Goal: Information Seeking & Learning: Learn about a topic

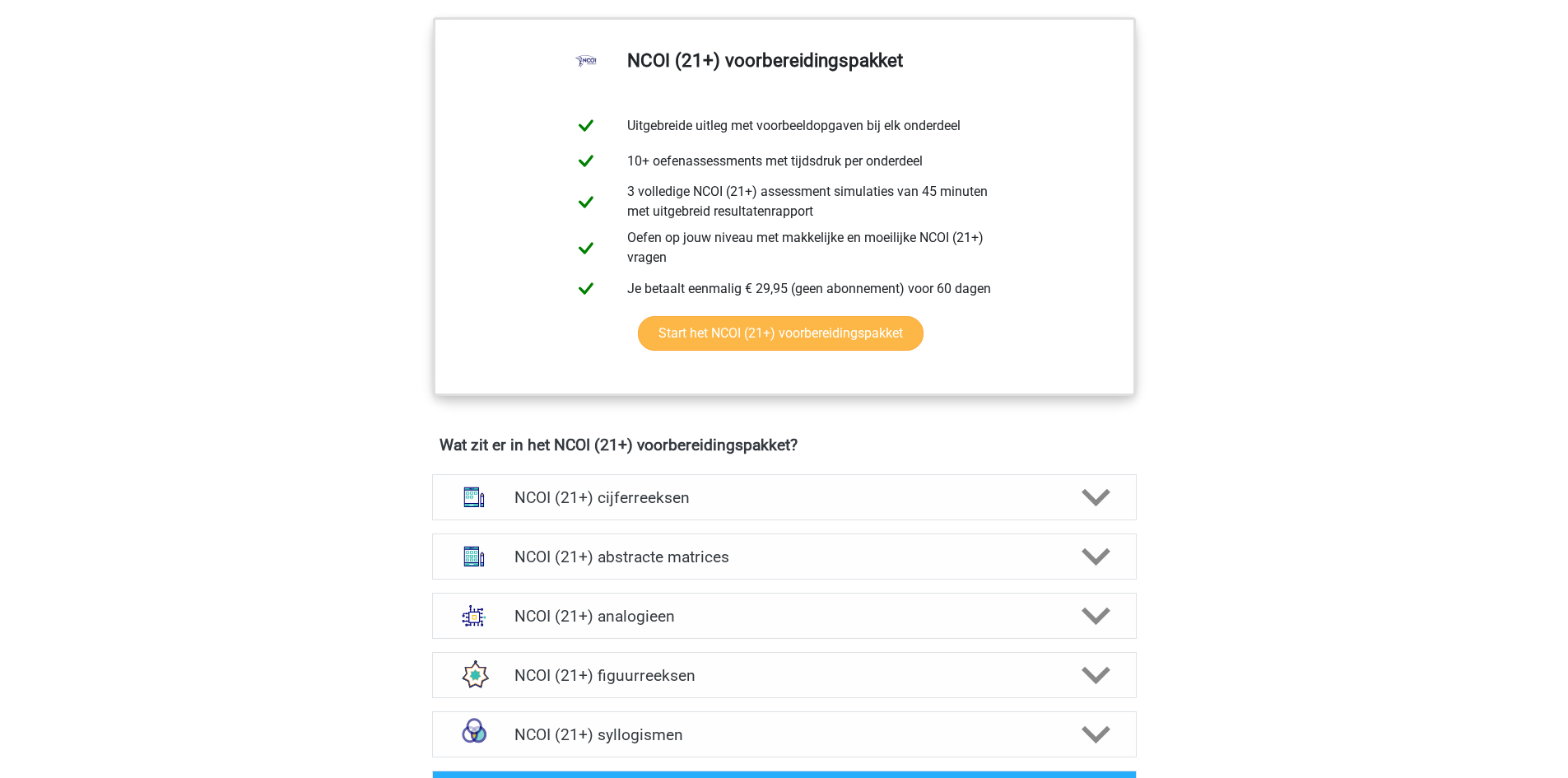
scroll to position [832, 0]
click at [878, 511] on div "NCOI (21+) cijferreeksen" at bounding box center [785, 496] width 705 height 46
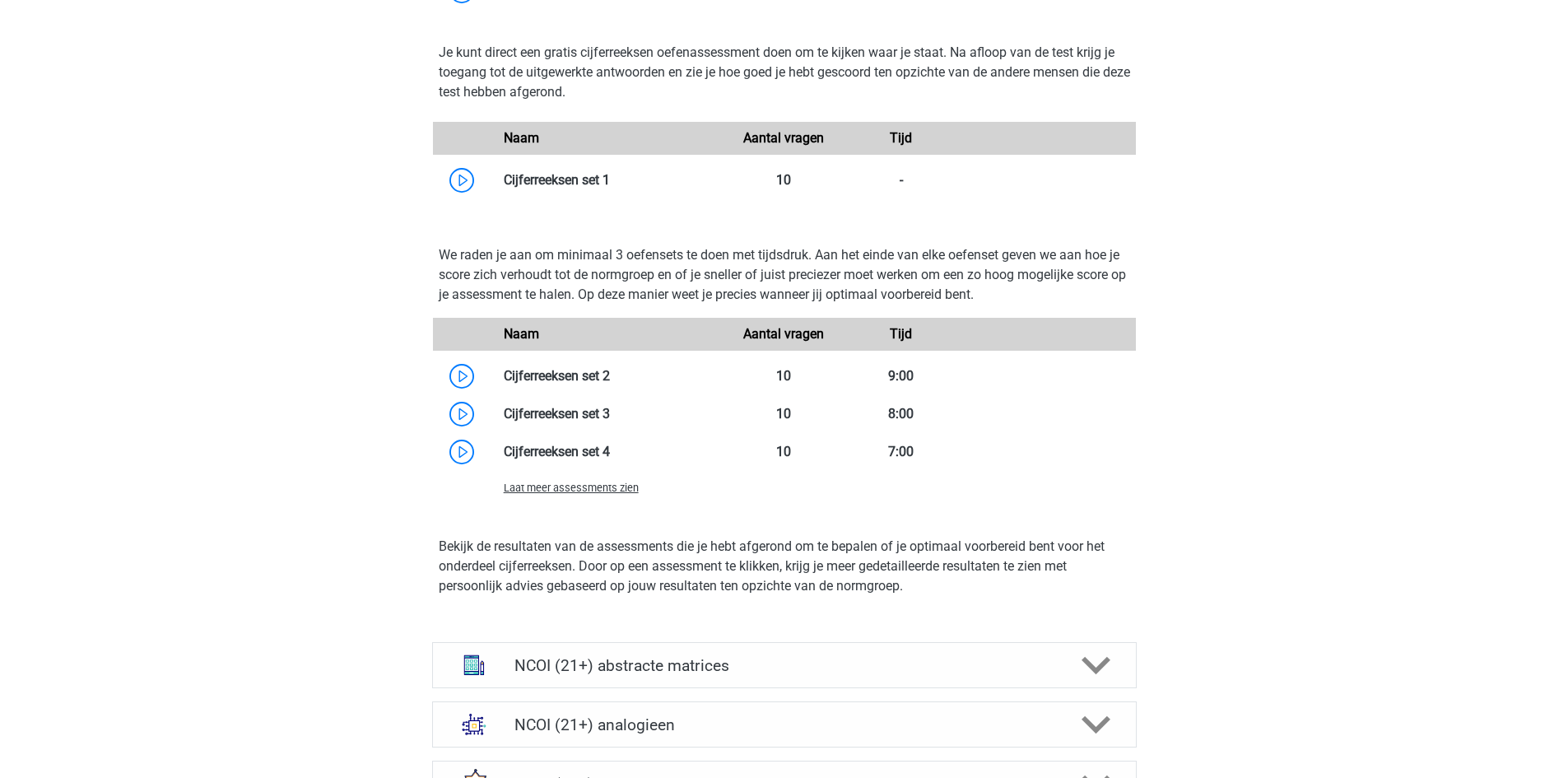
scroll to position [1655, 0]
click at [610, 179] on link at bounding box center [610, 179] width 0 height 15
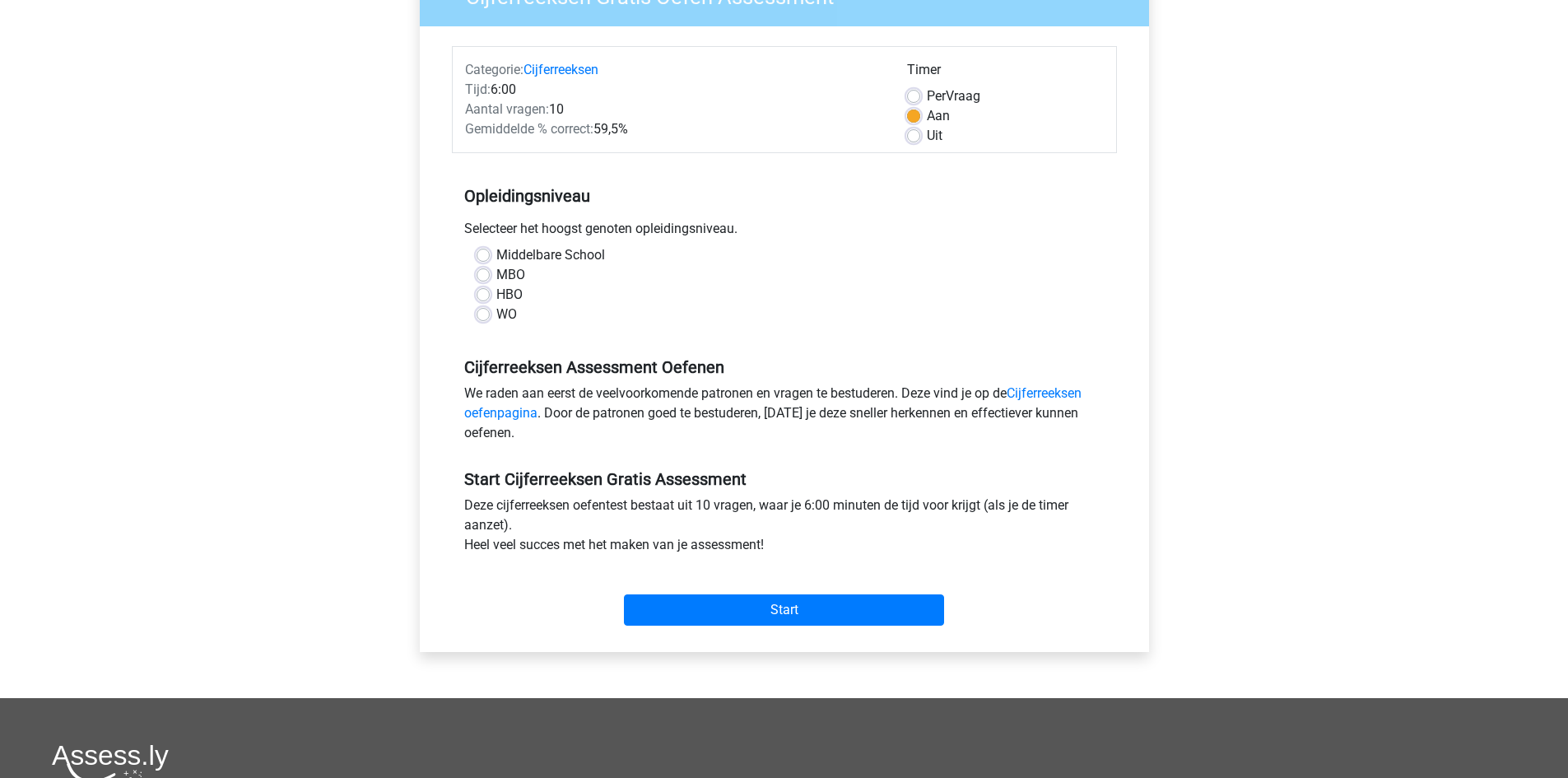
scroll to position [137, 0]
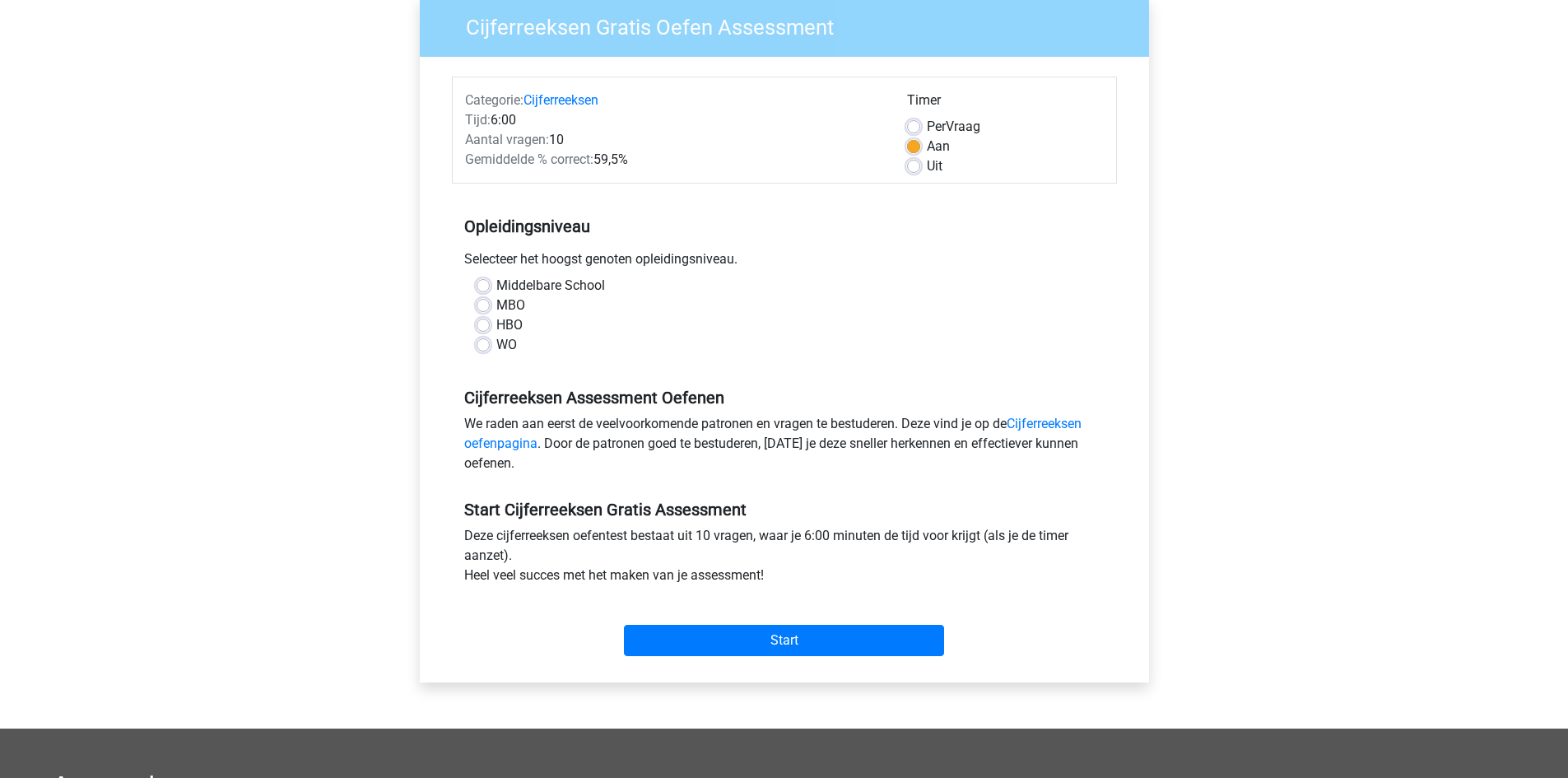
click at [462, 362] on div "Middelbare School MBO HBO WO" at bounding box center [785, 322] width 665 height 92
click at [482, 357] on div "Middelbare School MBO HBO WO" at bounding box center [785, 322] width 665 height 92
click at [497, 344] on label "WO" at bounding box center [507, 345] width 20 height 20
click at [482, 344] on input "WO" at bounding box center [483, 343] width 13 height 16
radio input "true"
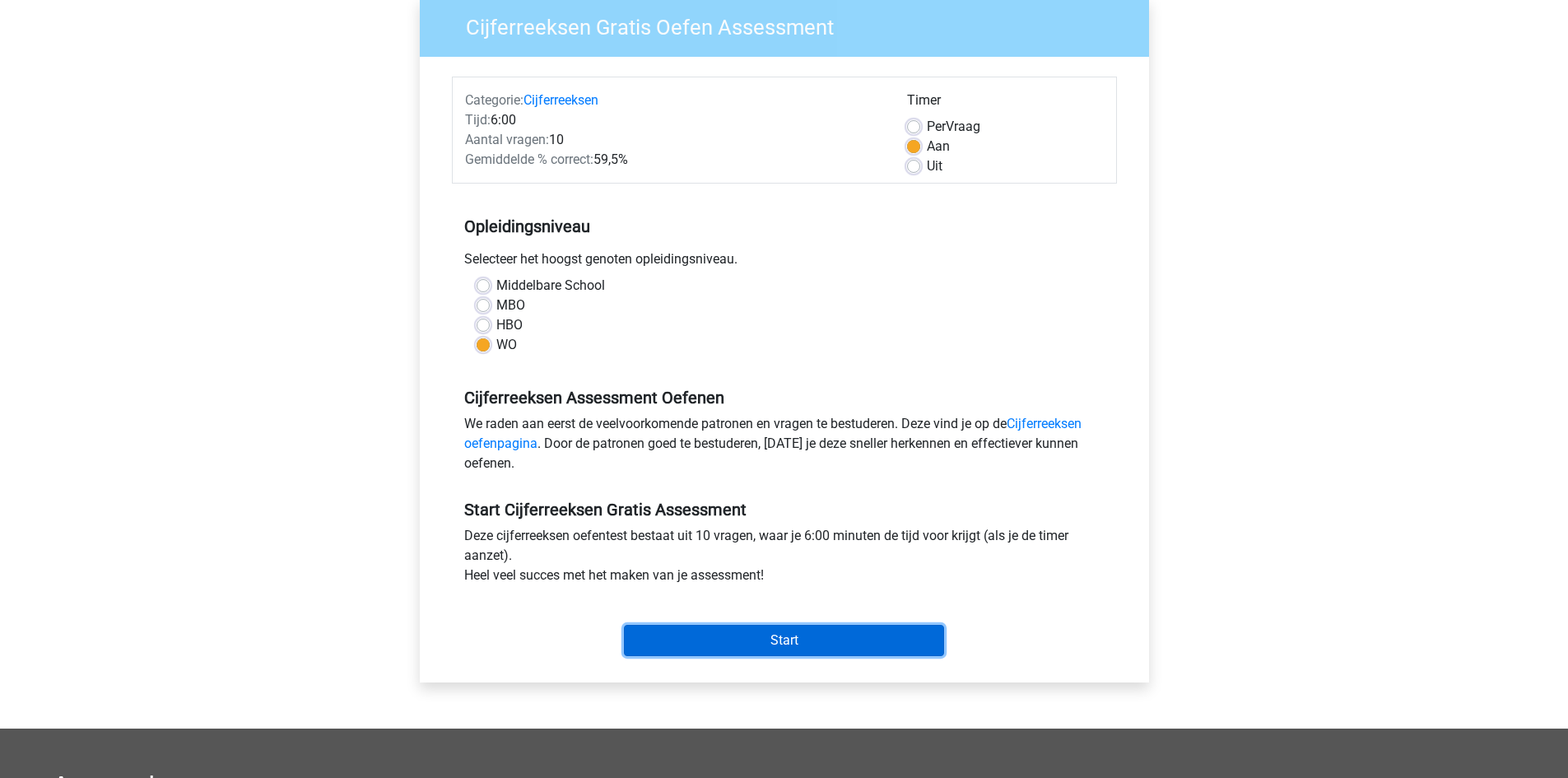
click at [773, 624] on input "Start" at bounding box center [783, 640] width 320 height 32
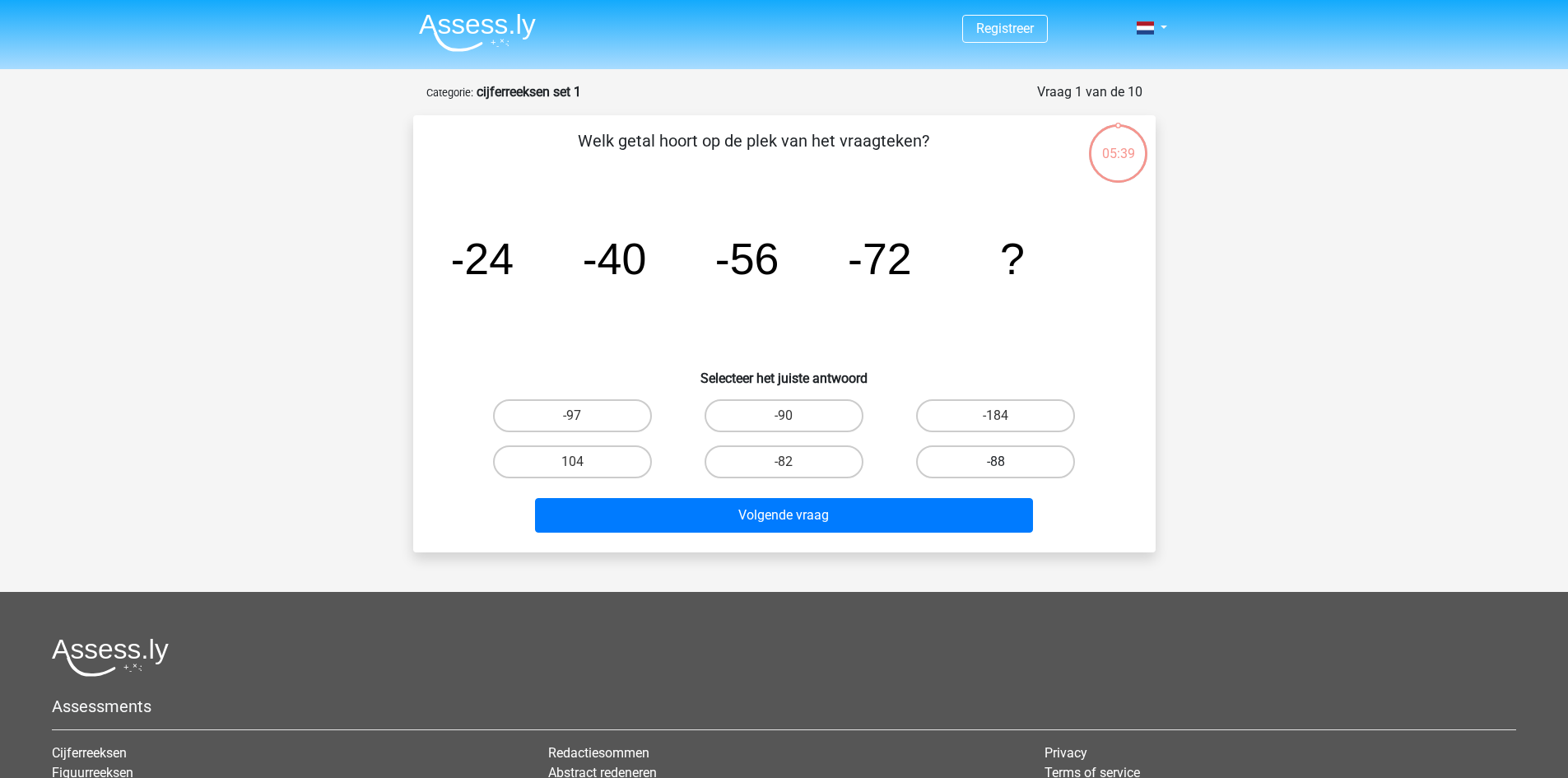
click at [983, 452] on label "-88" at bounding box center [996, 462] width 159 height 33
click at [996, 462] on input "-88" at bounding box center [1001, 467] width 11 height 11
radio input "true"
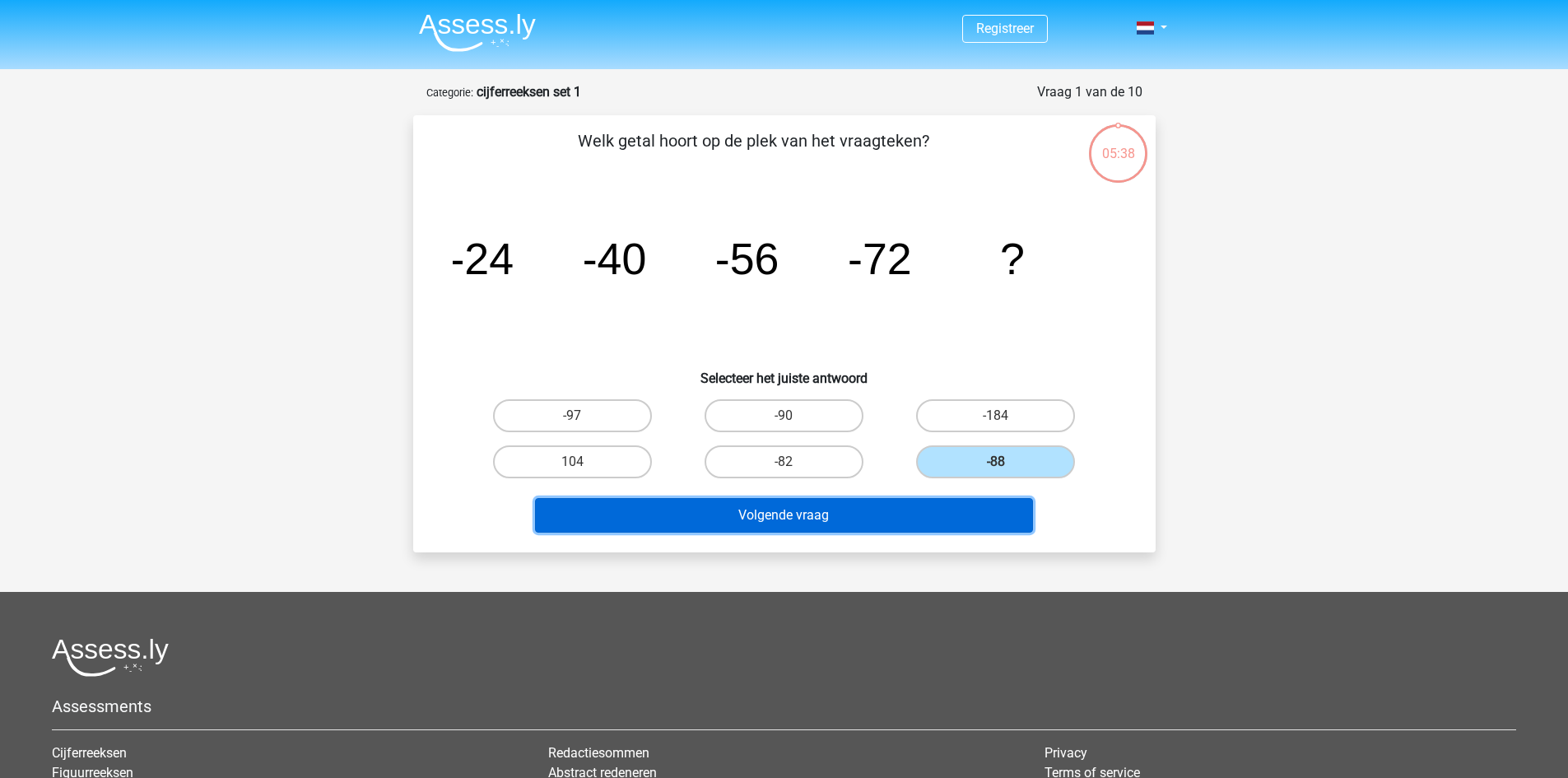
click at [851, 520] on button "Volgende vraag" at bounding box center [784, 515] width 498 height 35
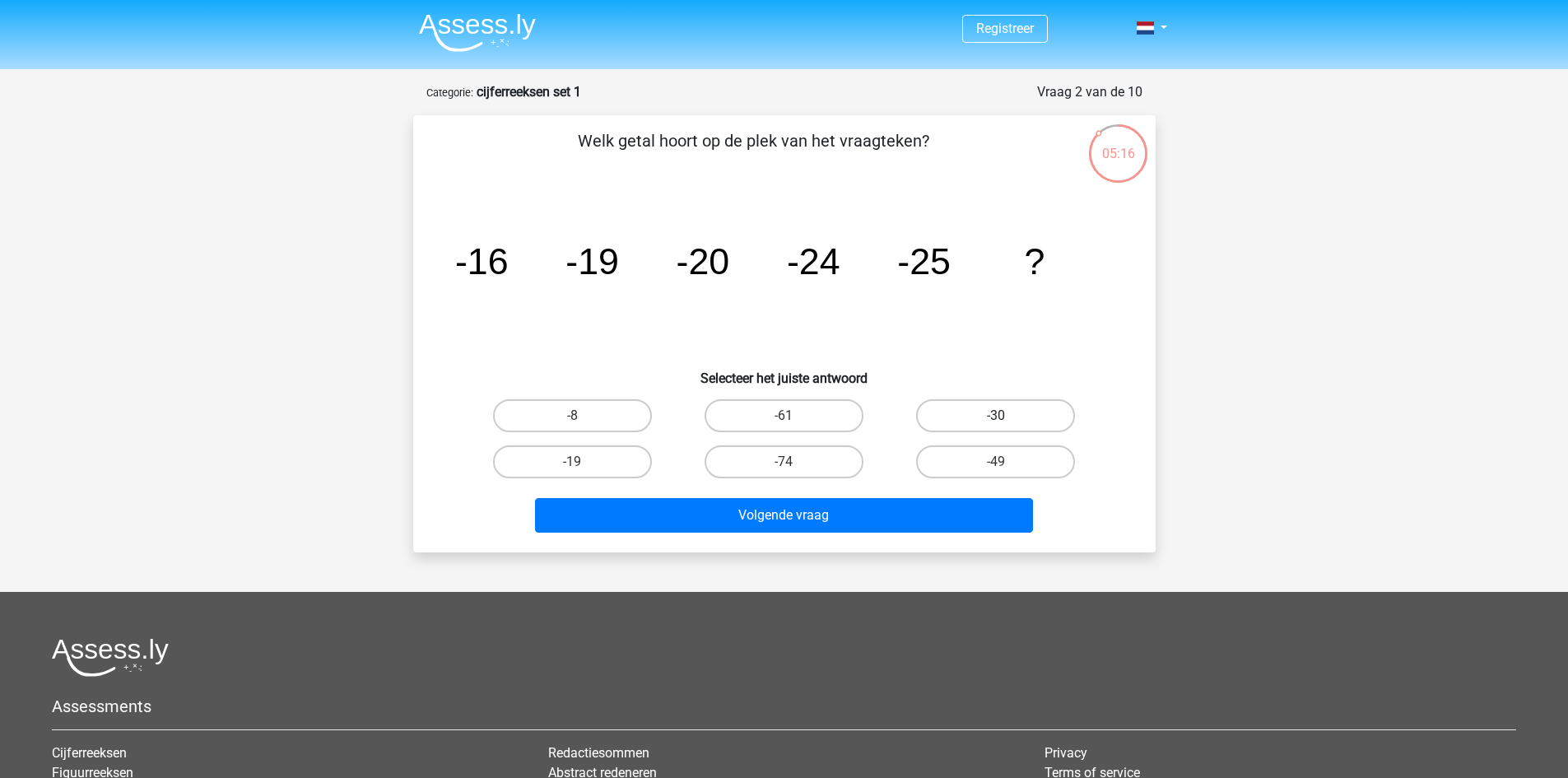
click at [957, 404] on label "-30" at bounding box center [996, 415] width 159 height 33
click at [996, 415] on input "-30" at bounding box center [1001, 421] width 11 height 11
radio input "true"
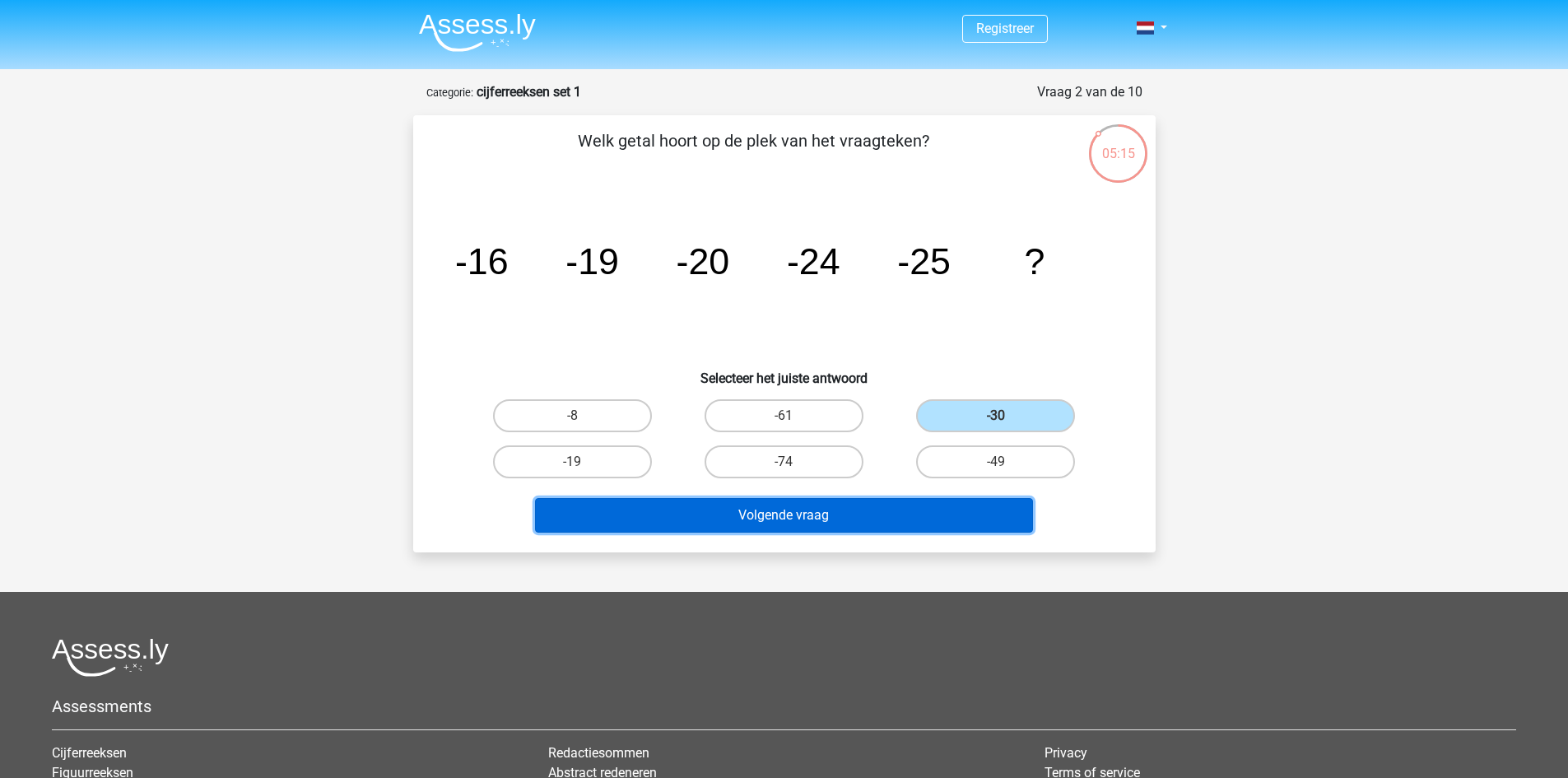
click at [858, 504] on button "Volgende vraag" at bounding box center [784, 515] width 498 height 35
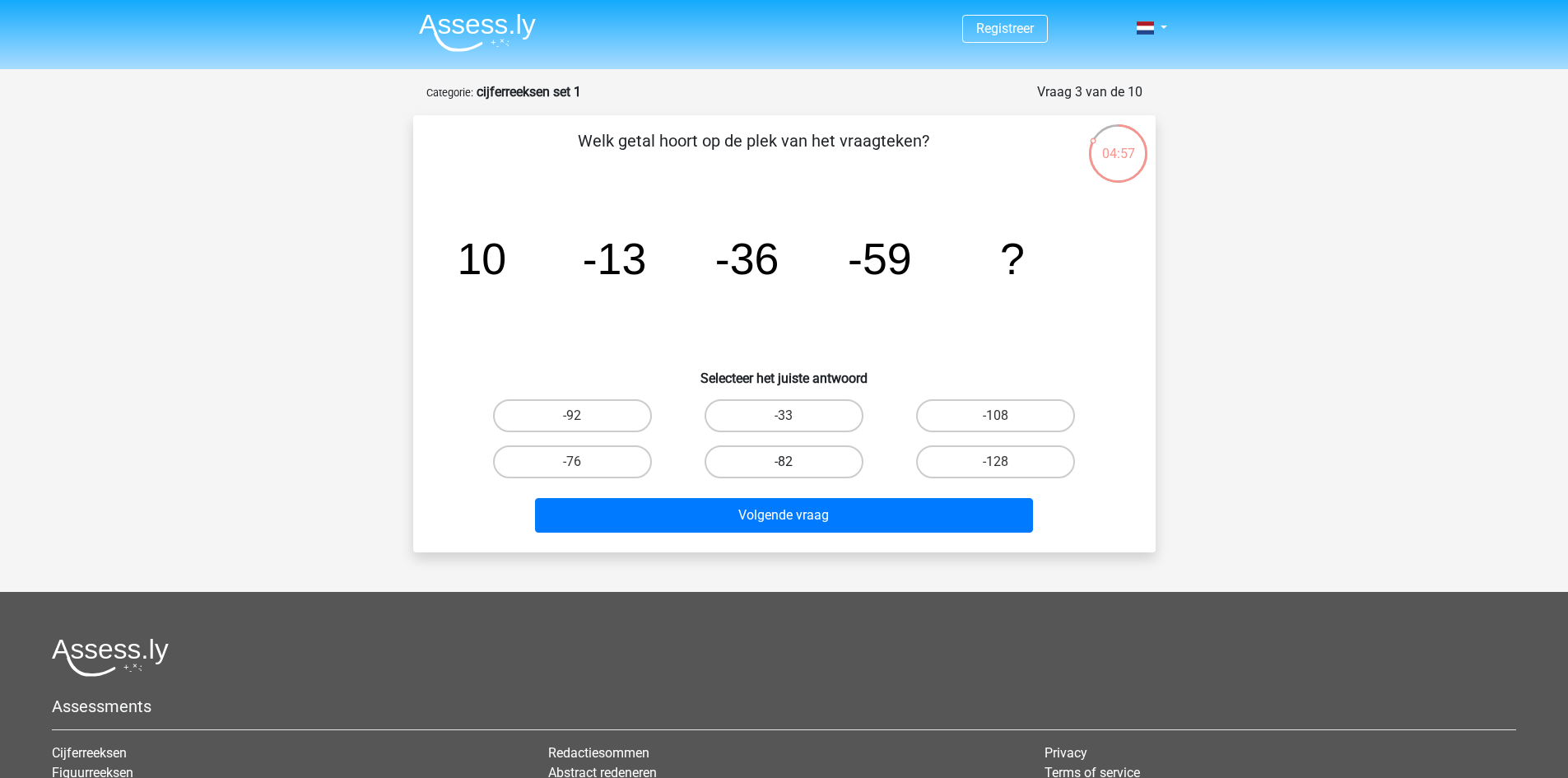
click at [814, 470] on label "-82" at bounding box center [784, 462] width 159 height 33
click at [794, 470] on input "-82" at bounding box center [789, 467] width 11 height 11
radio input "true"
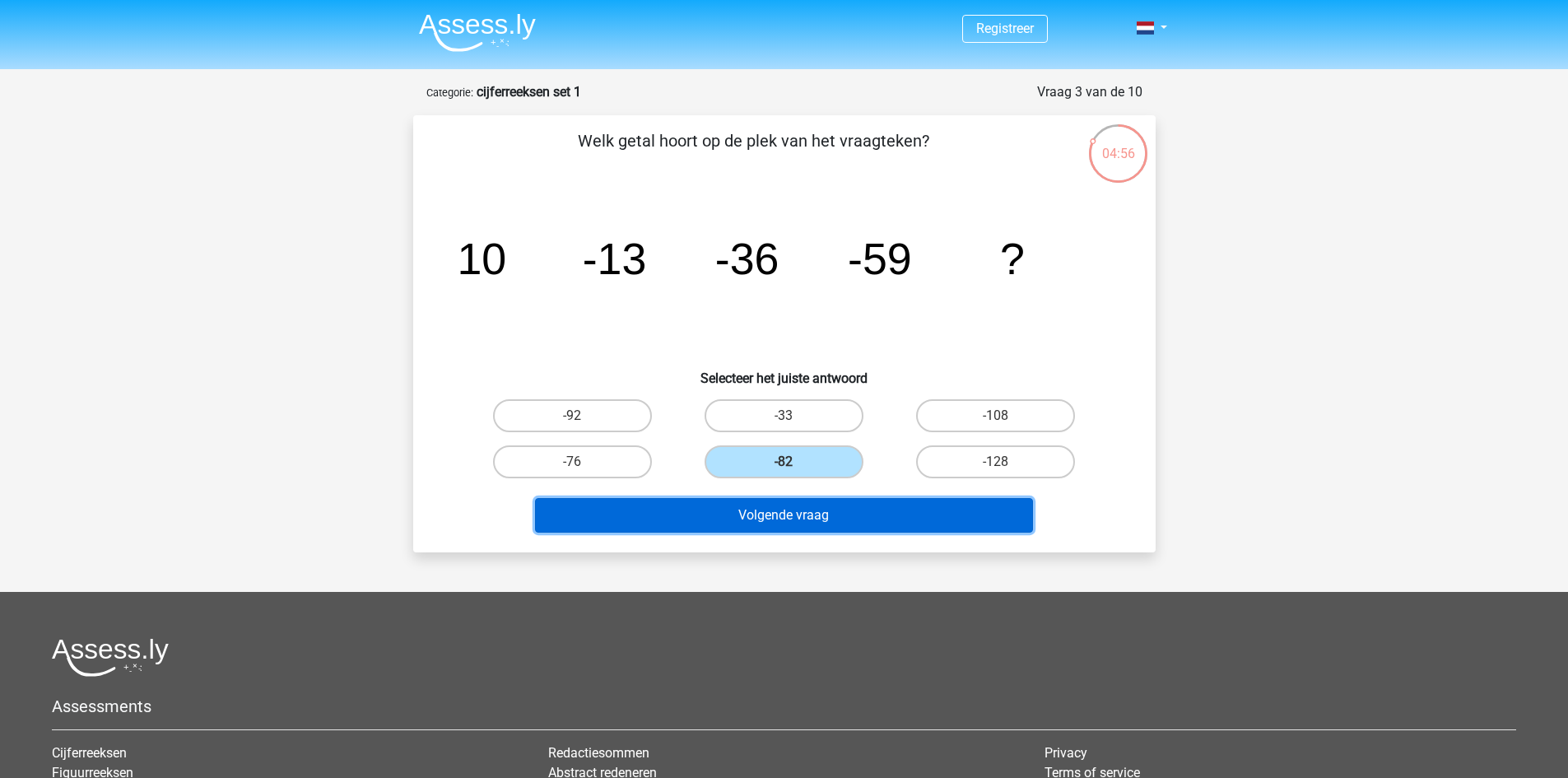
click at [816, 522] on button "Volgende vraag" at bounding box center [784, 515] width 498 height 35
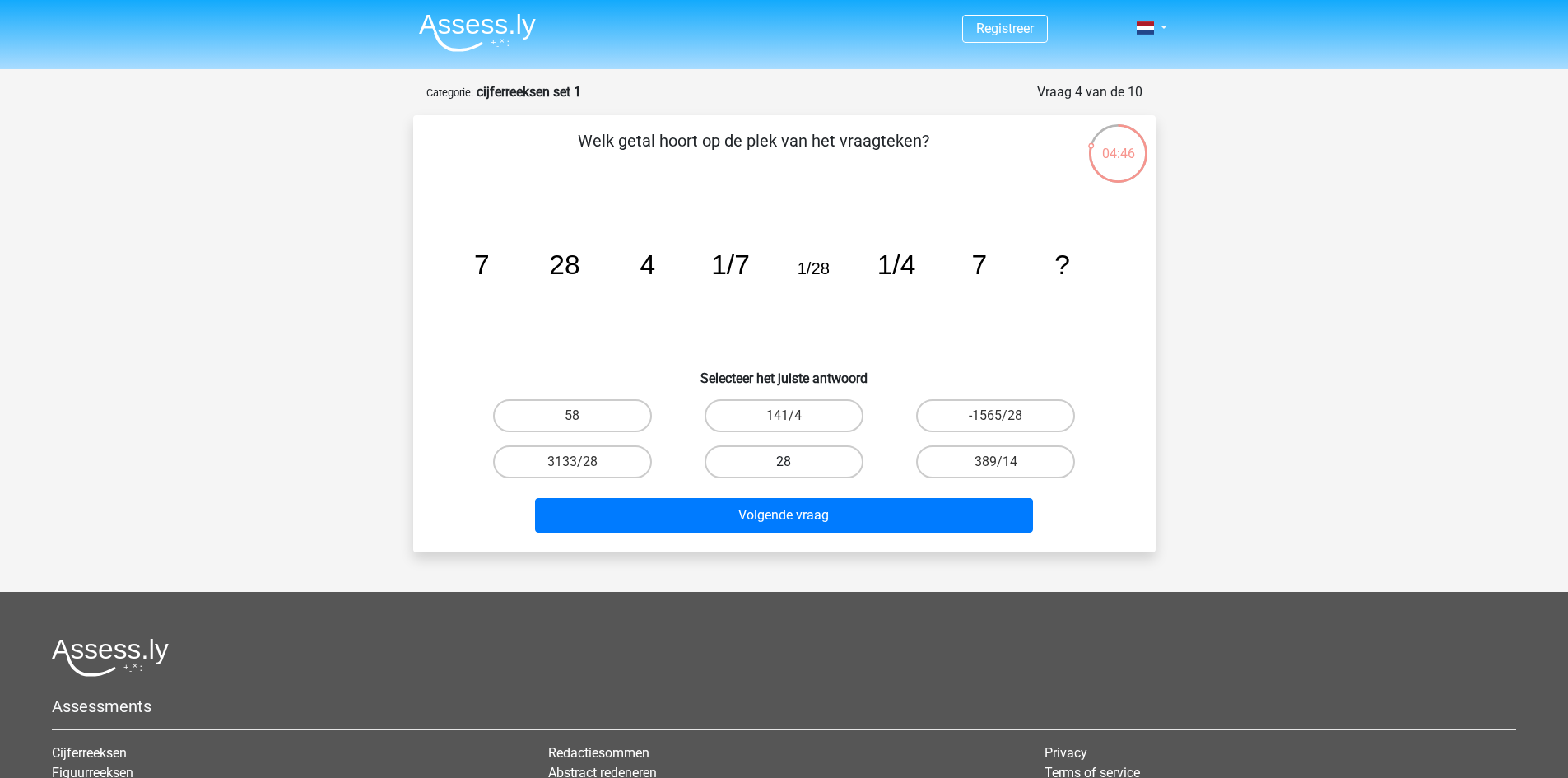
click at [770, 464] on label "28" at bounding box center [784, 462] width 159 height 33
click at [784, 464] on input "28" at bounding box center [789, 467] width 11 height 11
radio input "true"
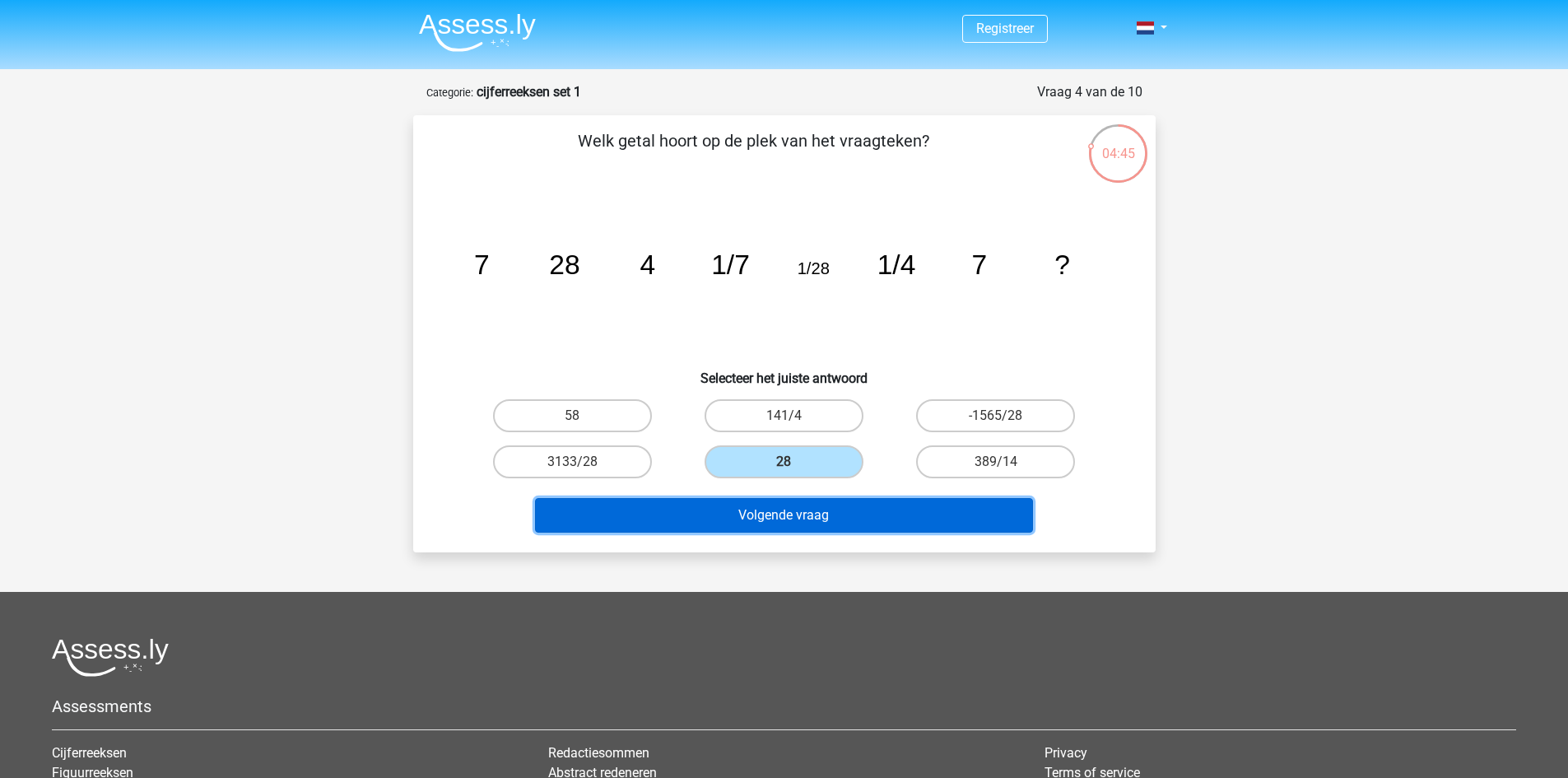
click at [761, 522] on button "Volgende vraag" at bounding box center [784, 515] width 498 height 35
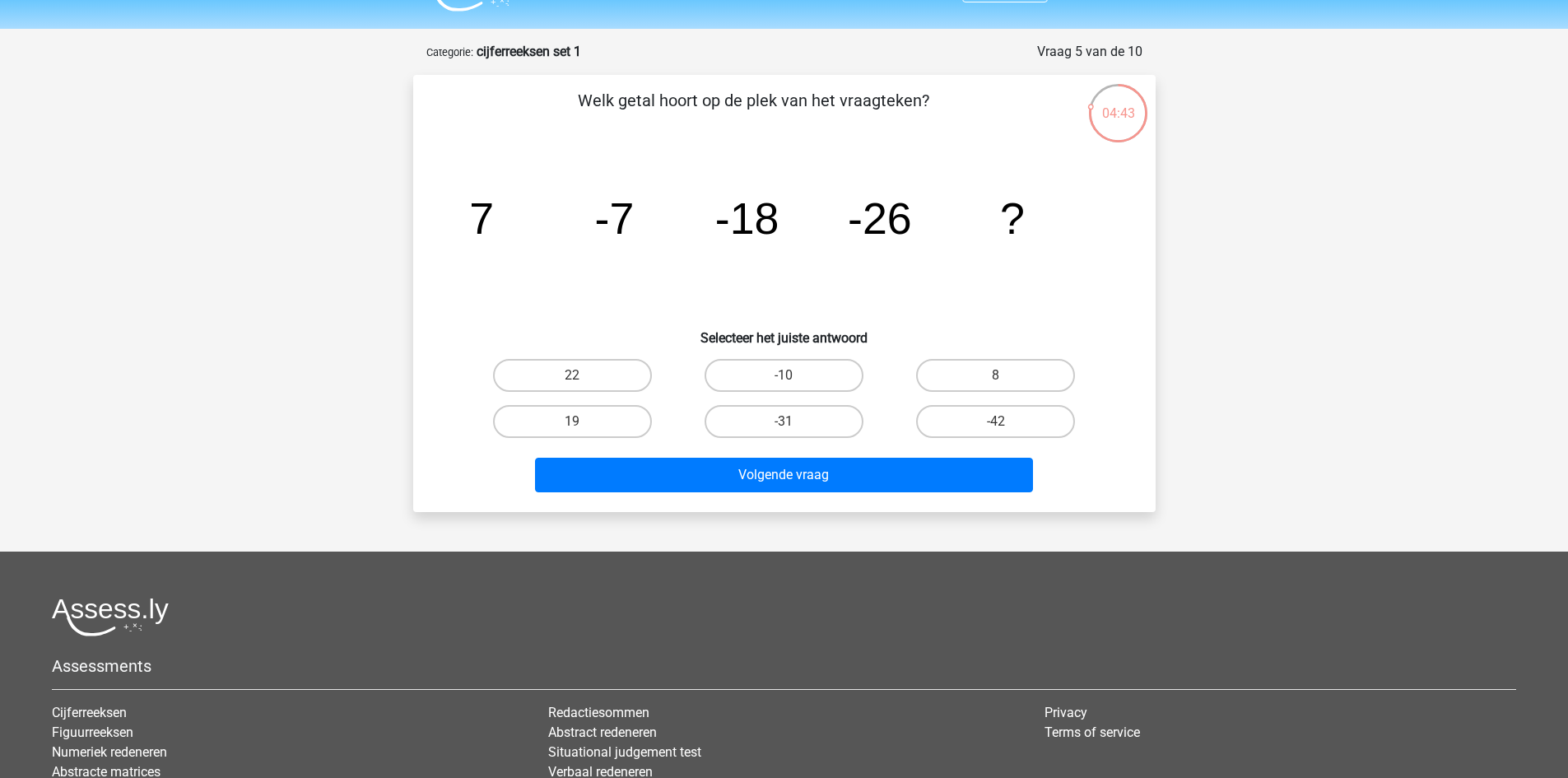
scroll to position [33, 0]
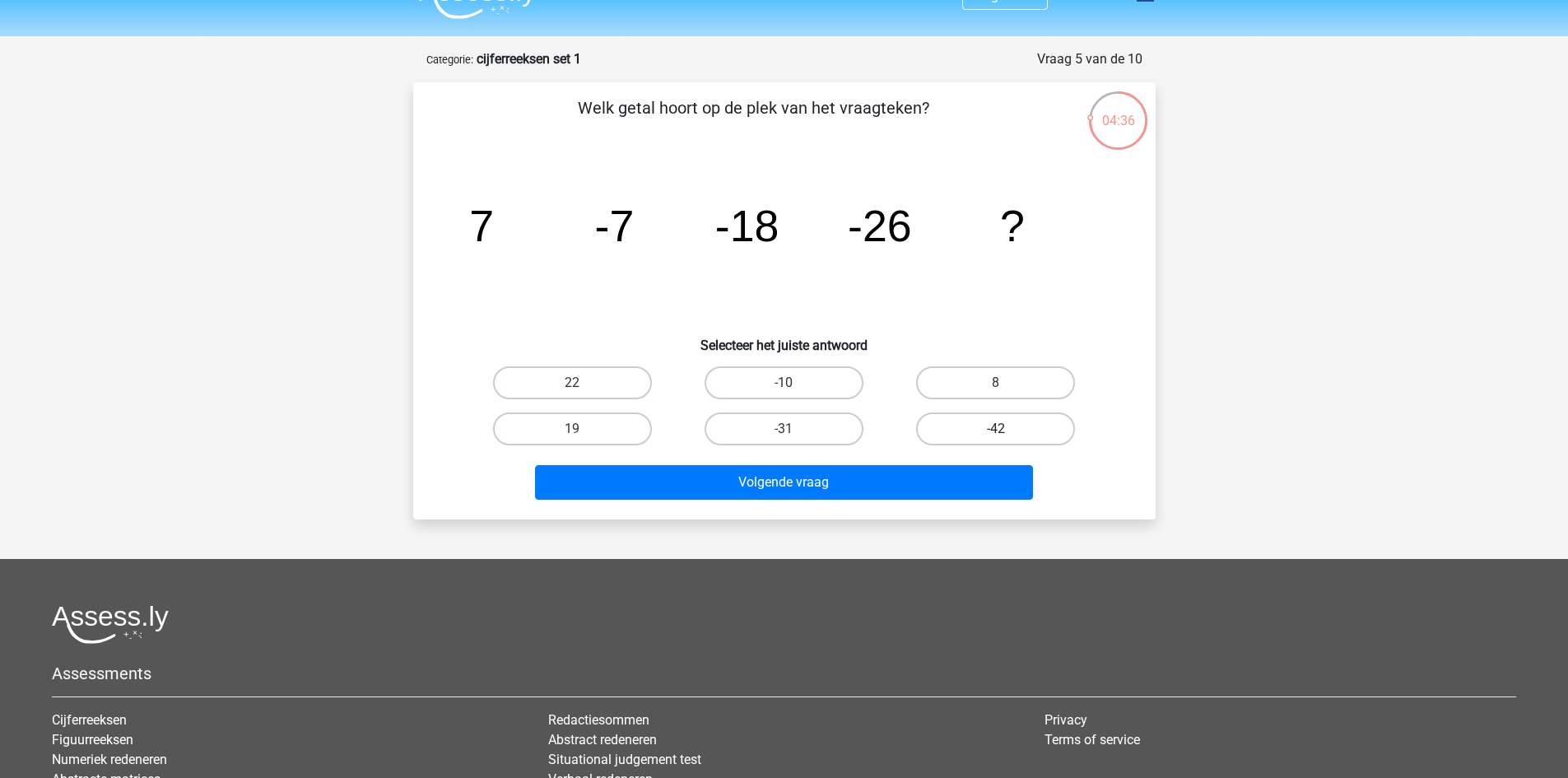
click at [951, 419] on label "-42" at bounding box center [996, 428] width 159 height 33
click at [996, 429] on input "-42" at bounding box center [1001, 434] width 11 height 11
radio input "true"
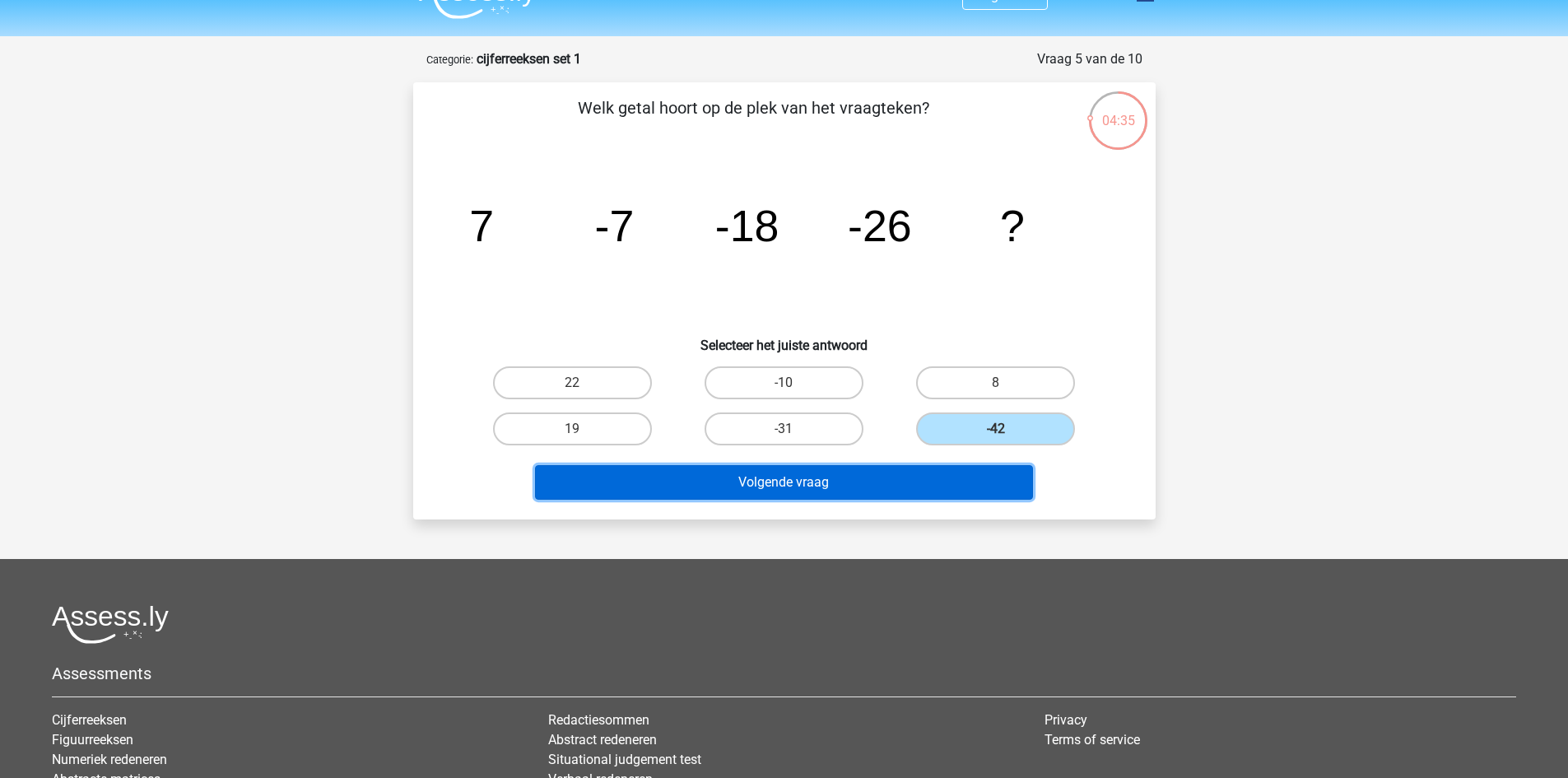
click at [838, 479] on button "Volgende vraag" at bounding box center [784, 482] width 498 height 35
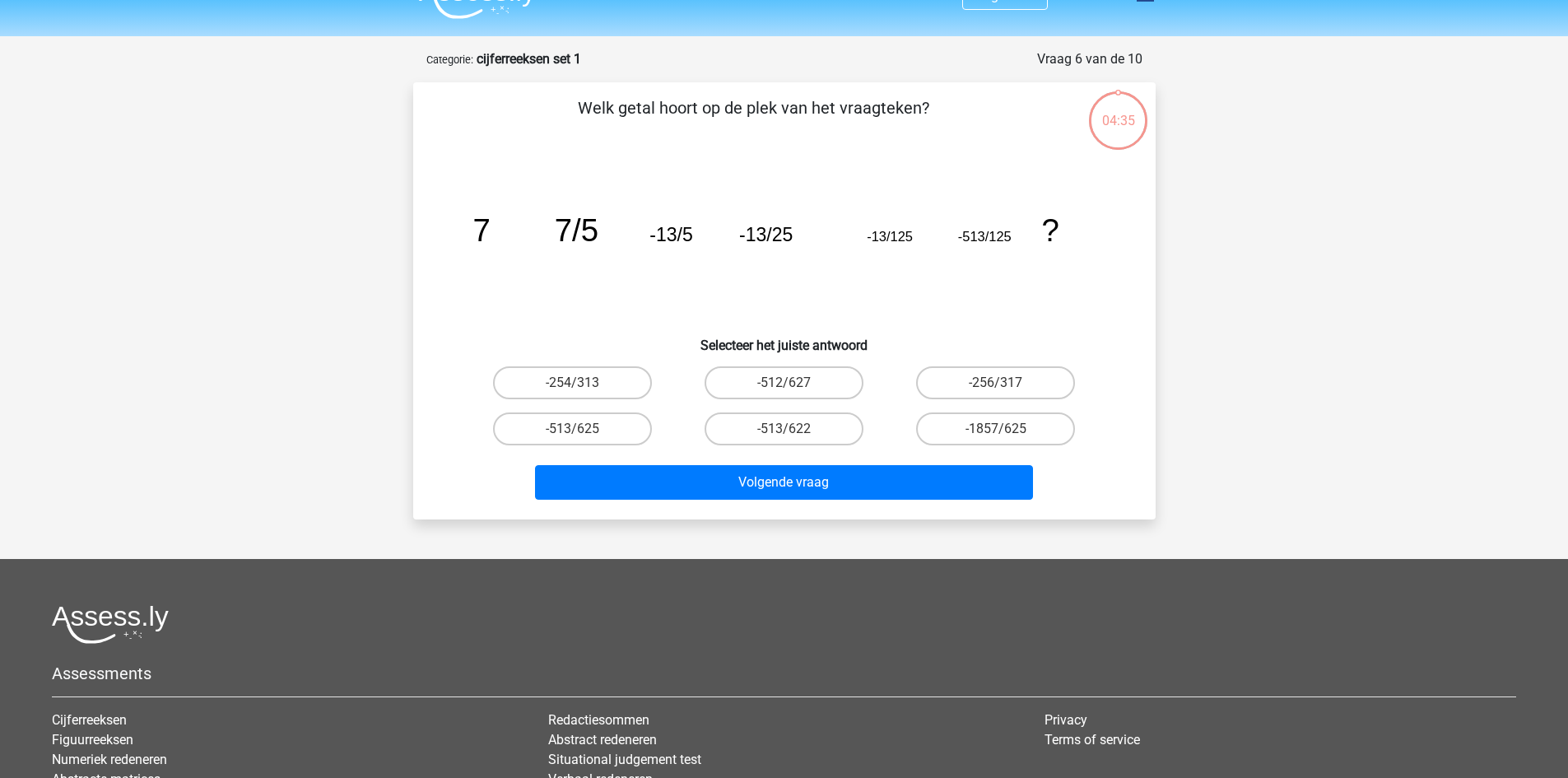
scroll to position [82, 0]
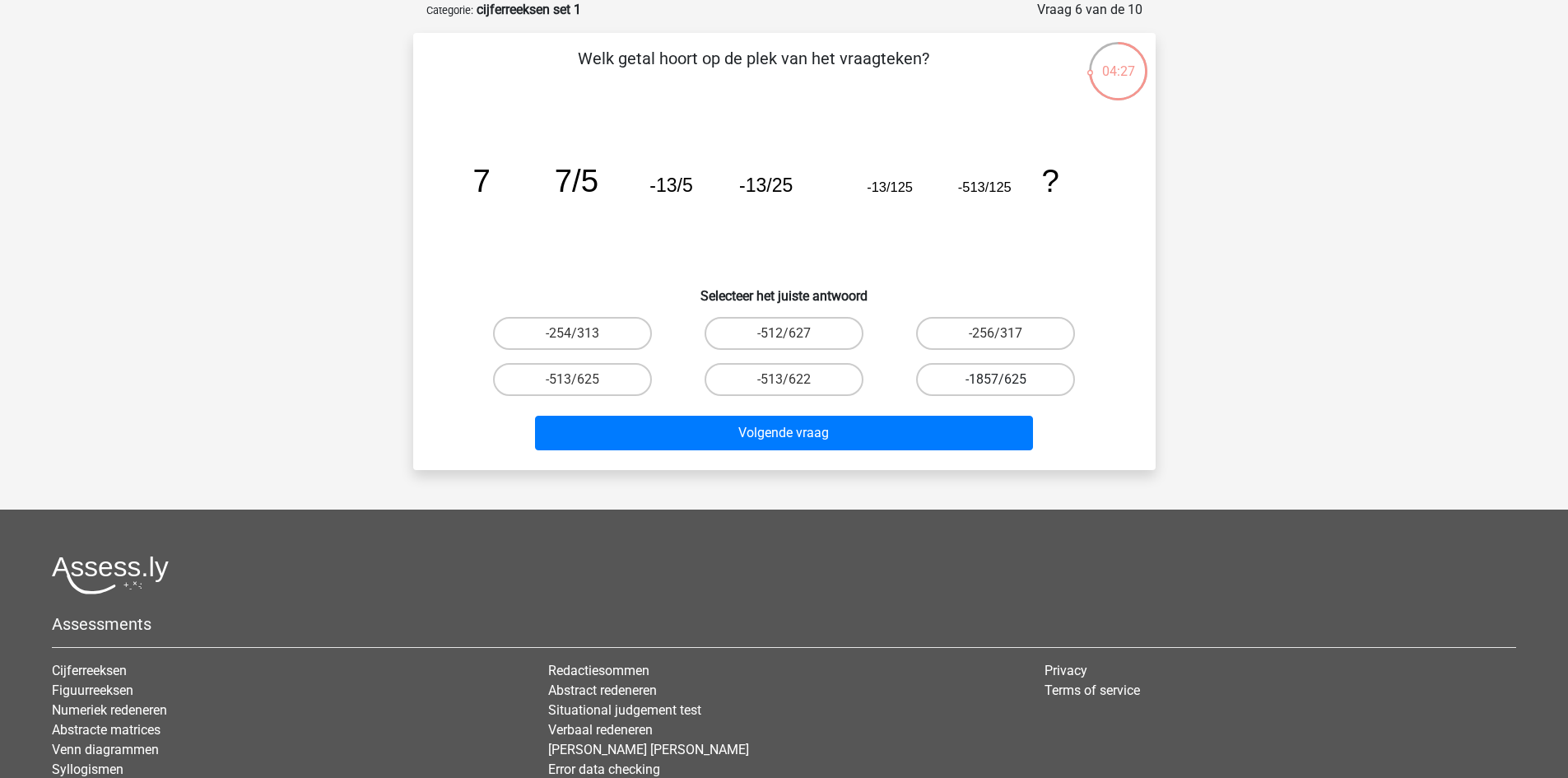
click at [939, 385] on label "-1857/625" at bounding box center [996, 379] width 159 height 33
click at [996, 385] on input "-1857/625" at bounding box center [1001, 385] width 11 height 11
radio input "true"
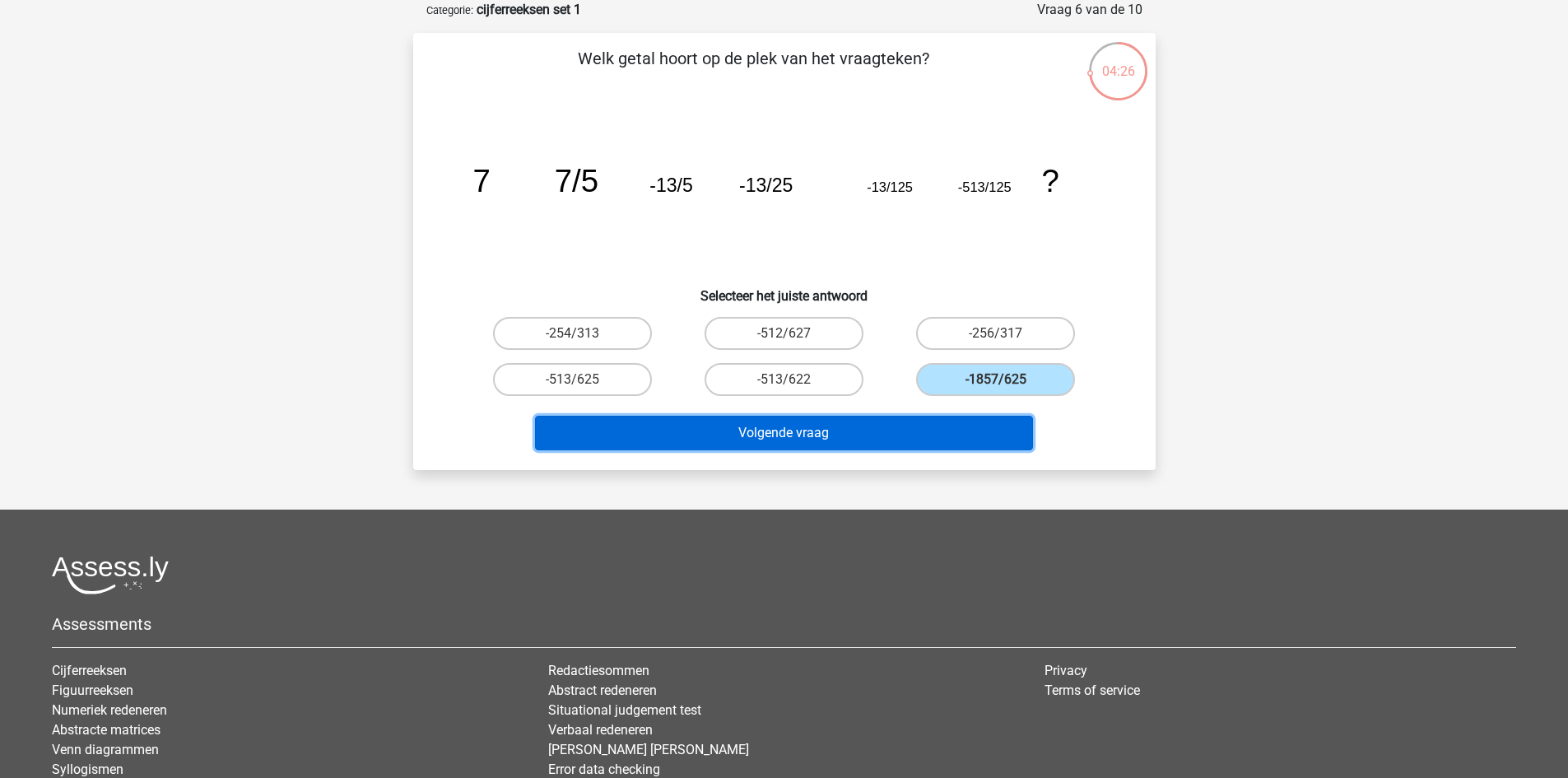
click at [840, 439] on button "Volgende vraag" at bounding box center [784, 433] width 498 height 35
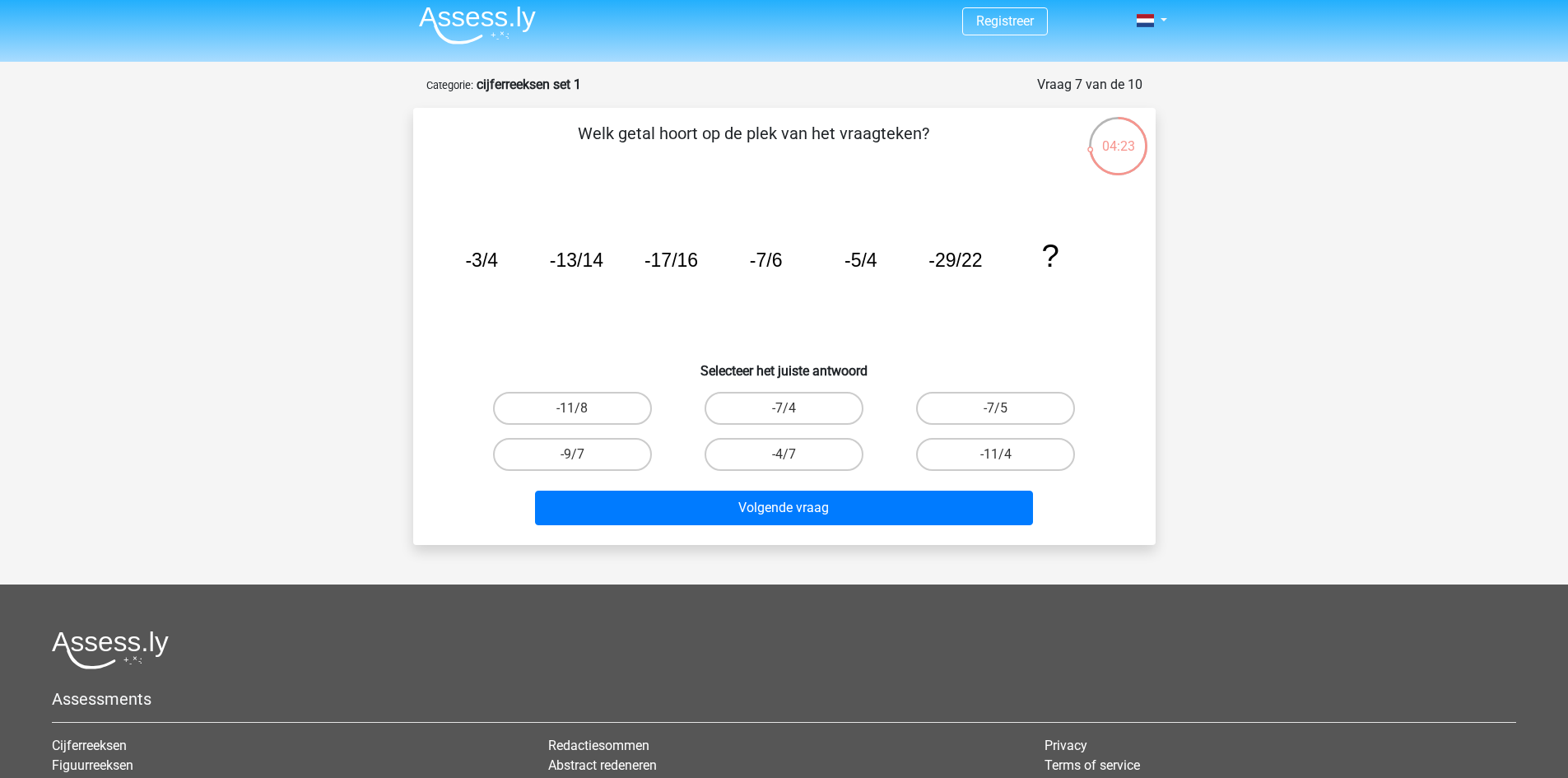
scroll to position [0, 0]
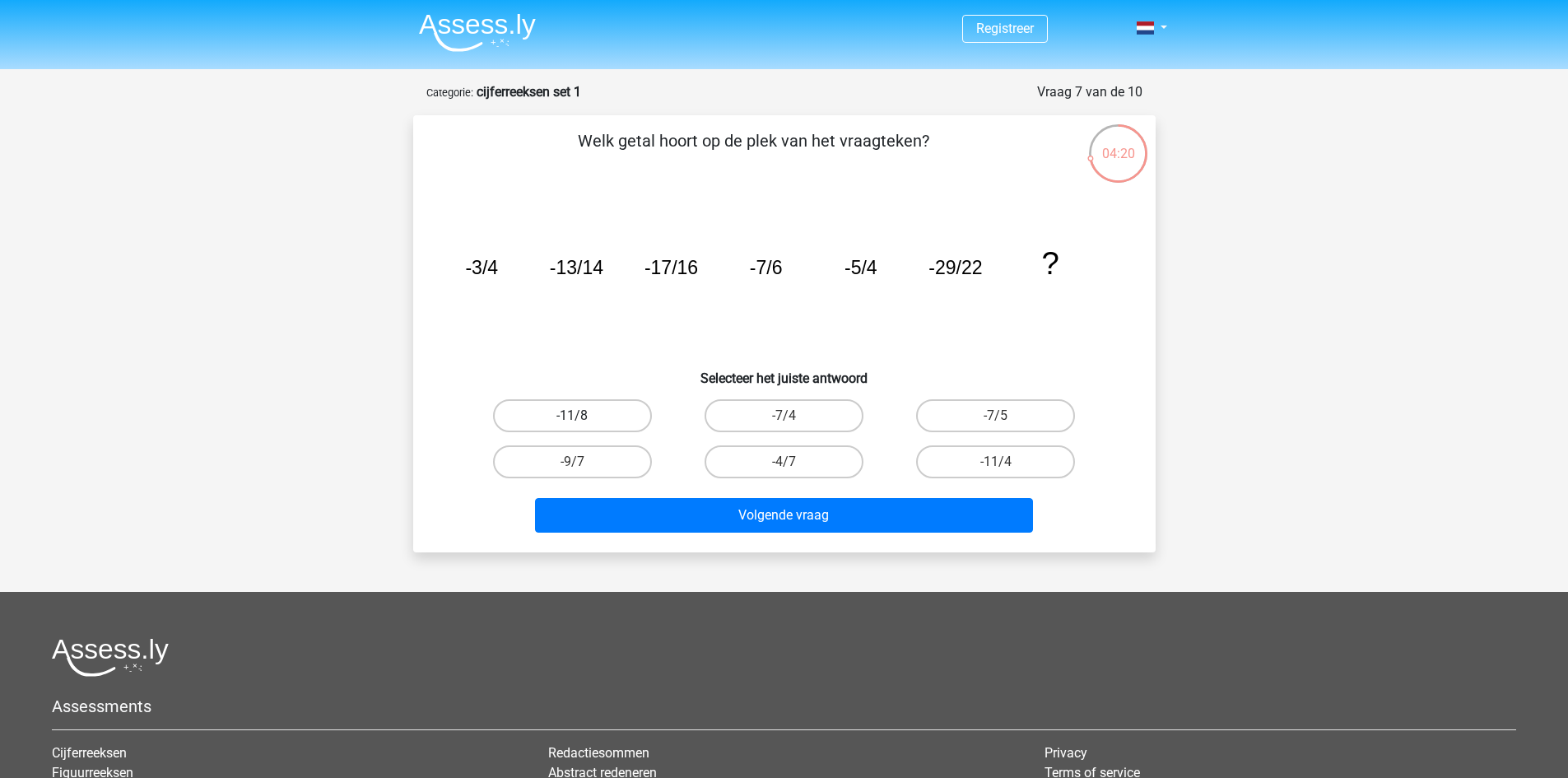
click at [636, 421] on label "-11/8" at bounding box center [572, 415] width 159 height 33
click at [583, 421] on input "-11/8" at bounding box center [578, 421] width 11 height 11
radio input "true"
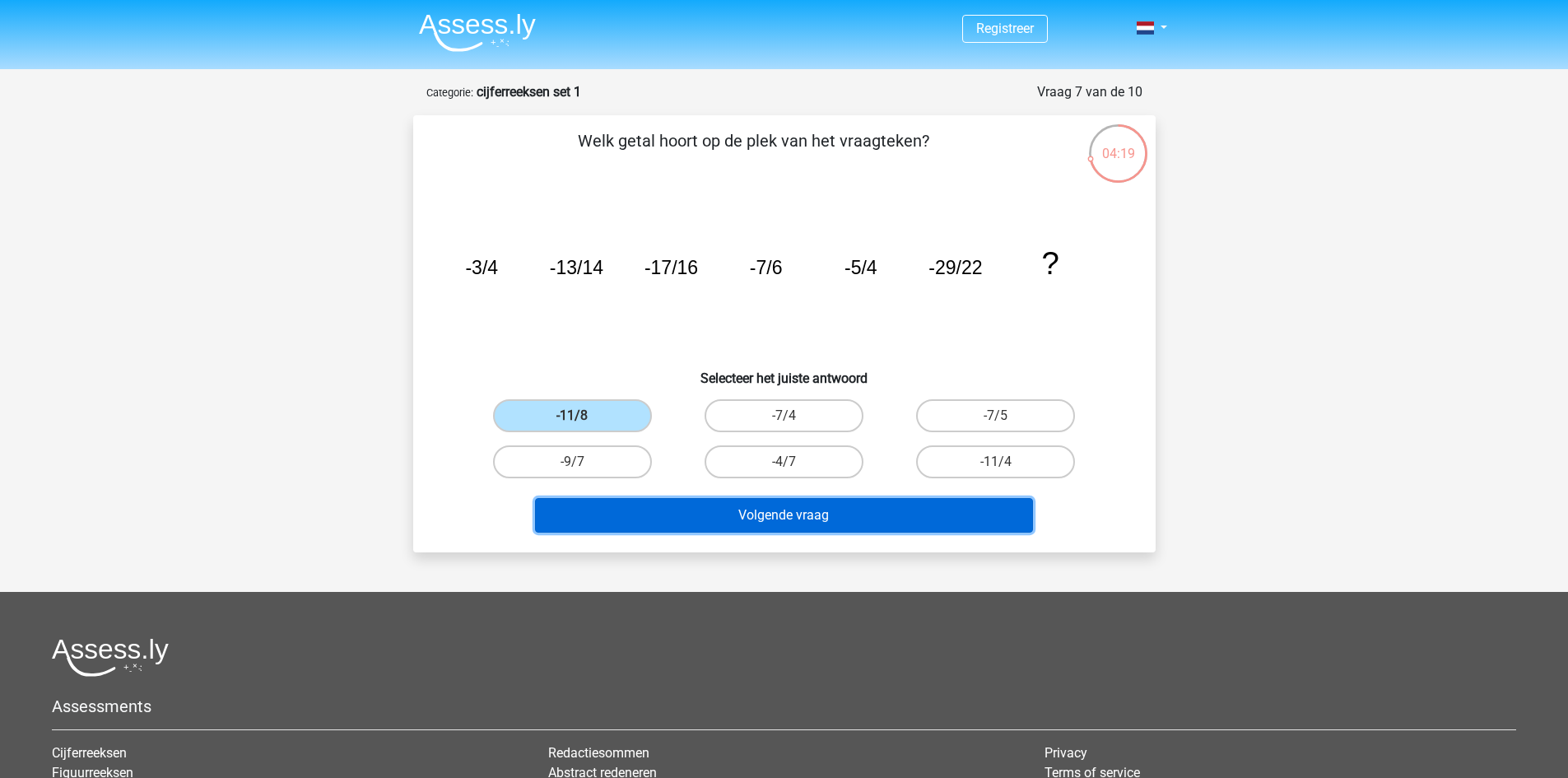
click at [735, 517] on button "Volgende vraag" at bounding box center [784, 515] width 498 height 35
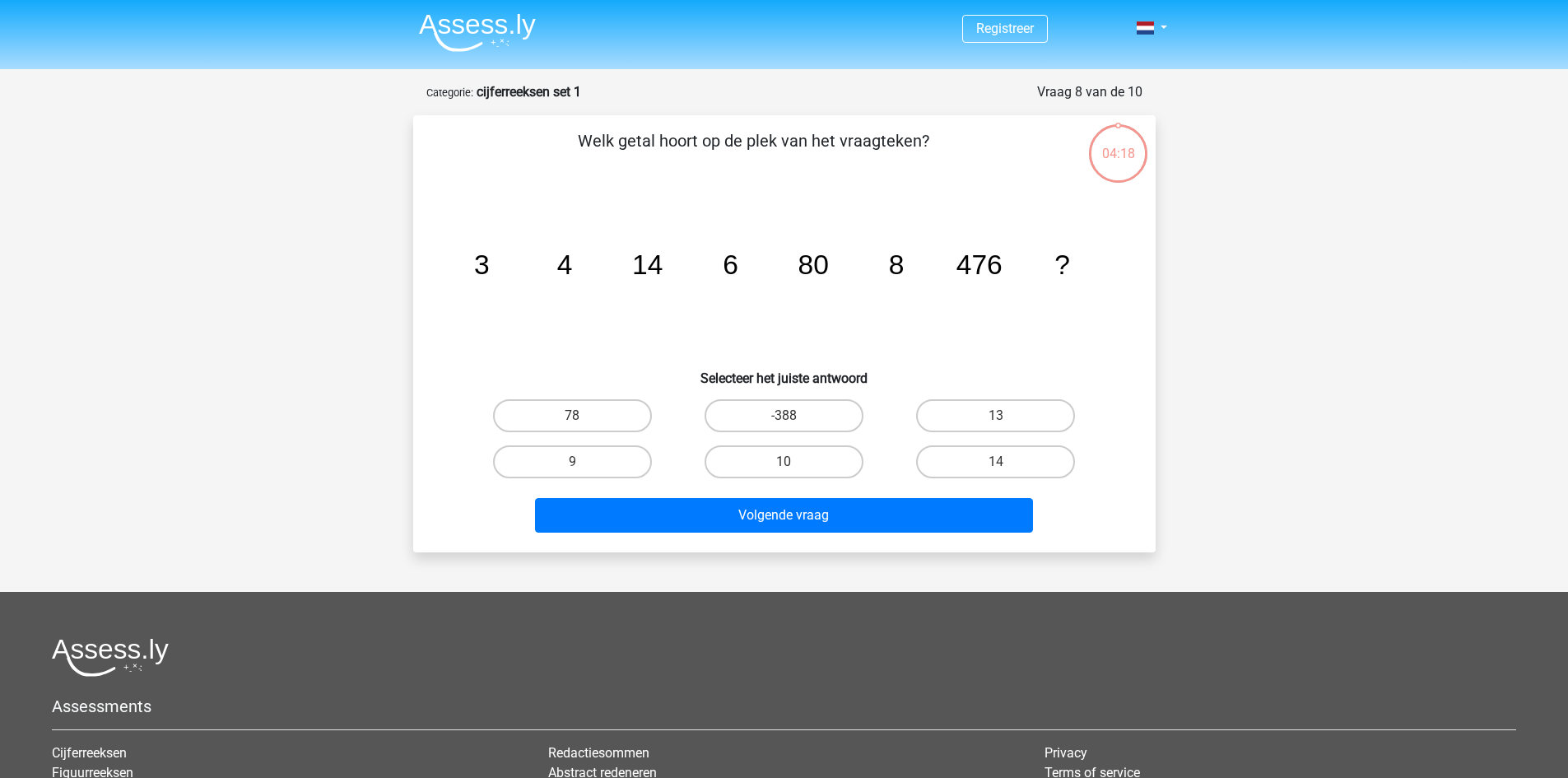
scroll to position [82, 0]
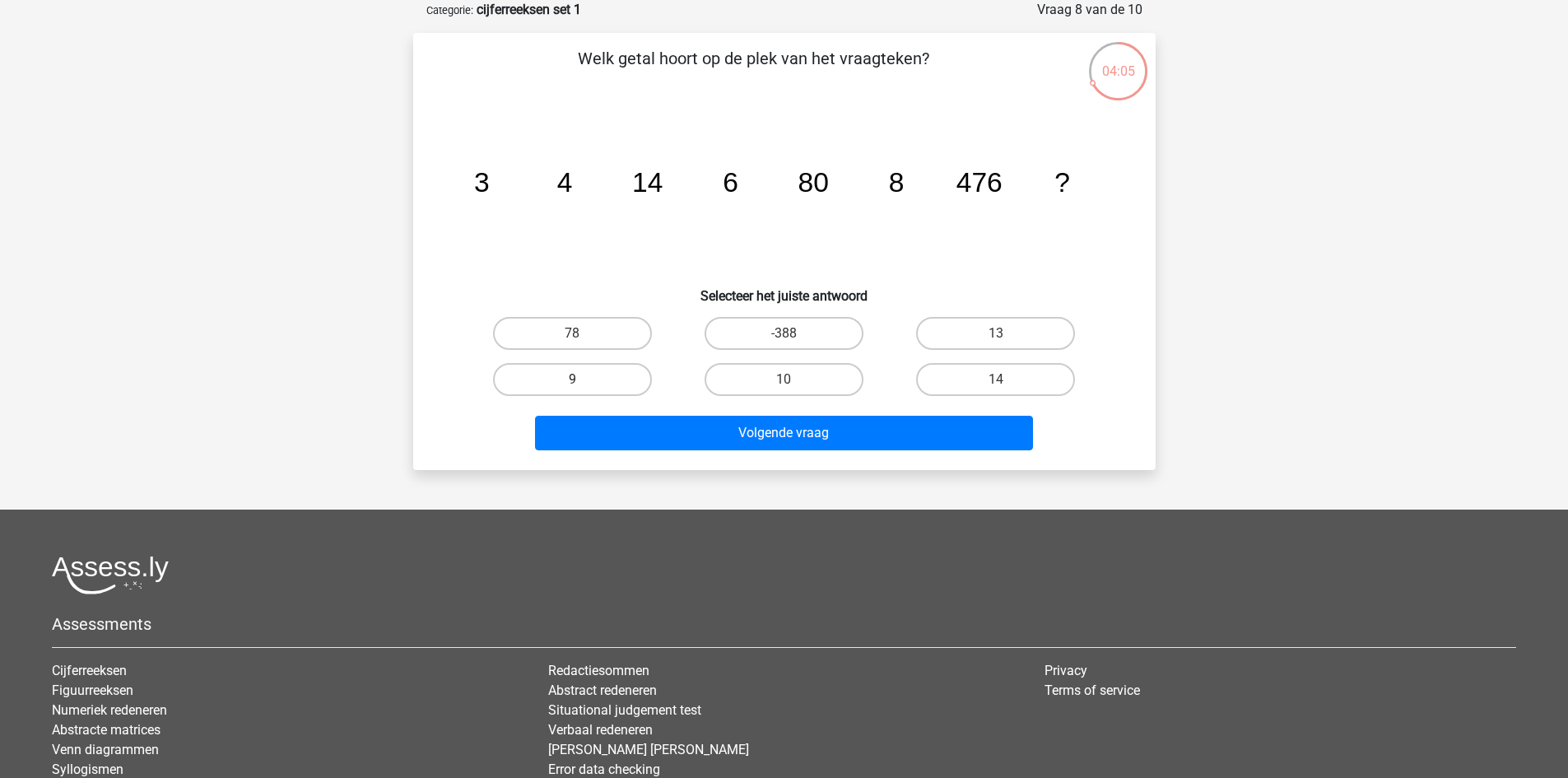
click at [619, 385] on label "9" at bounding box center [572, 379] width 159 height 33
click at [583, 385] on input "9" at bounding box center [578, 385] width 11 height 11
radio input "true"
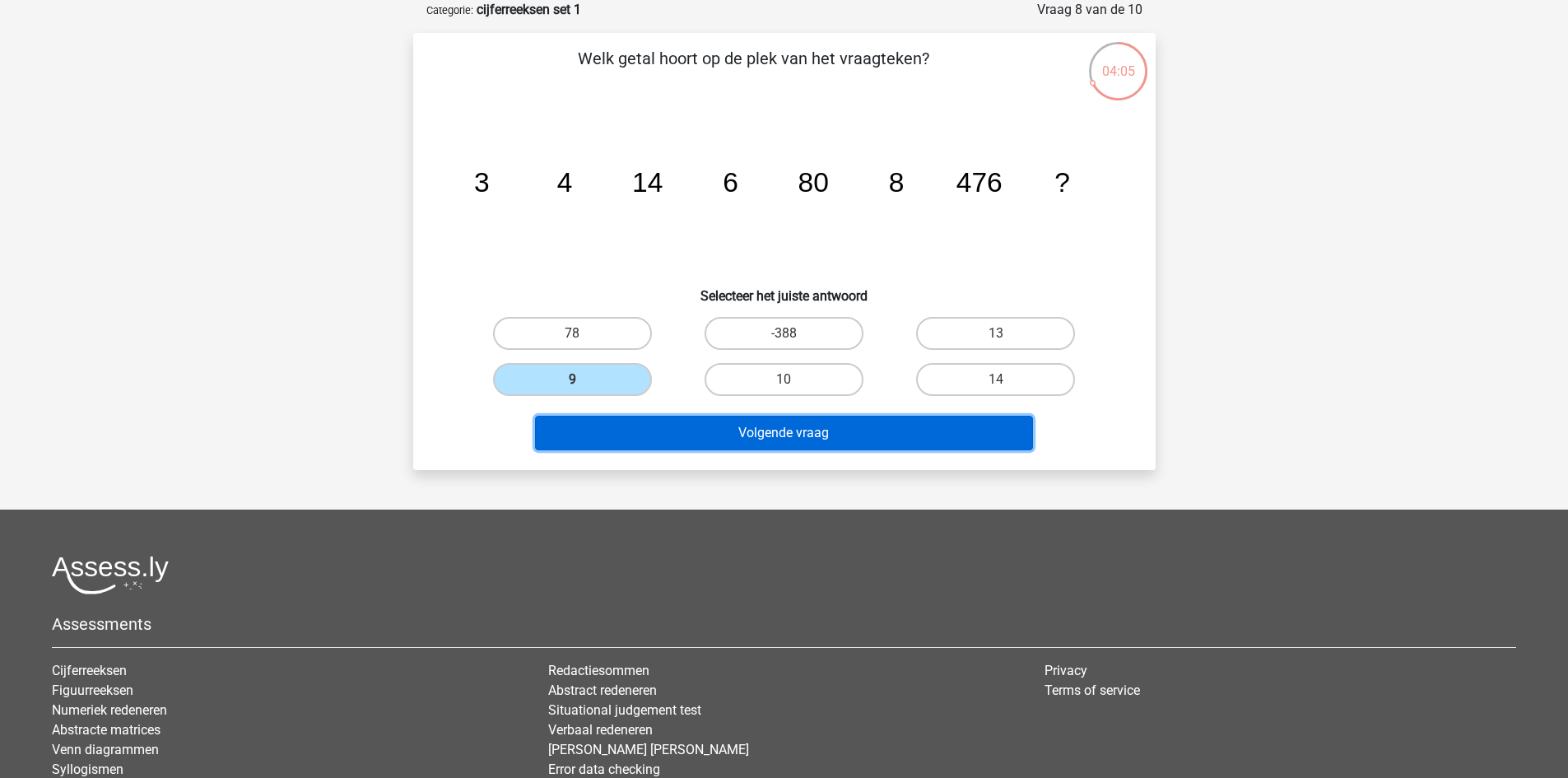
click at [695, 437] on button "Volgende vraag" at bounding box center [784, 433] width 498 height 35
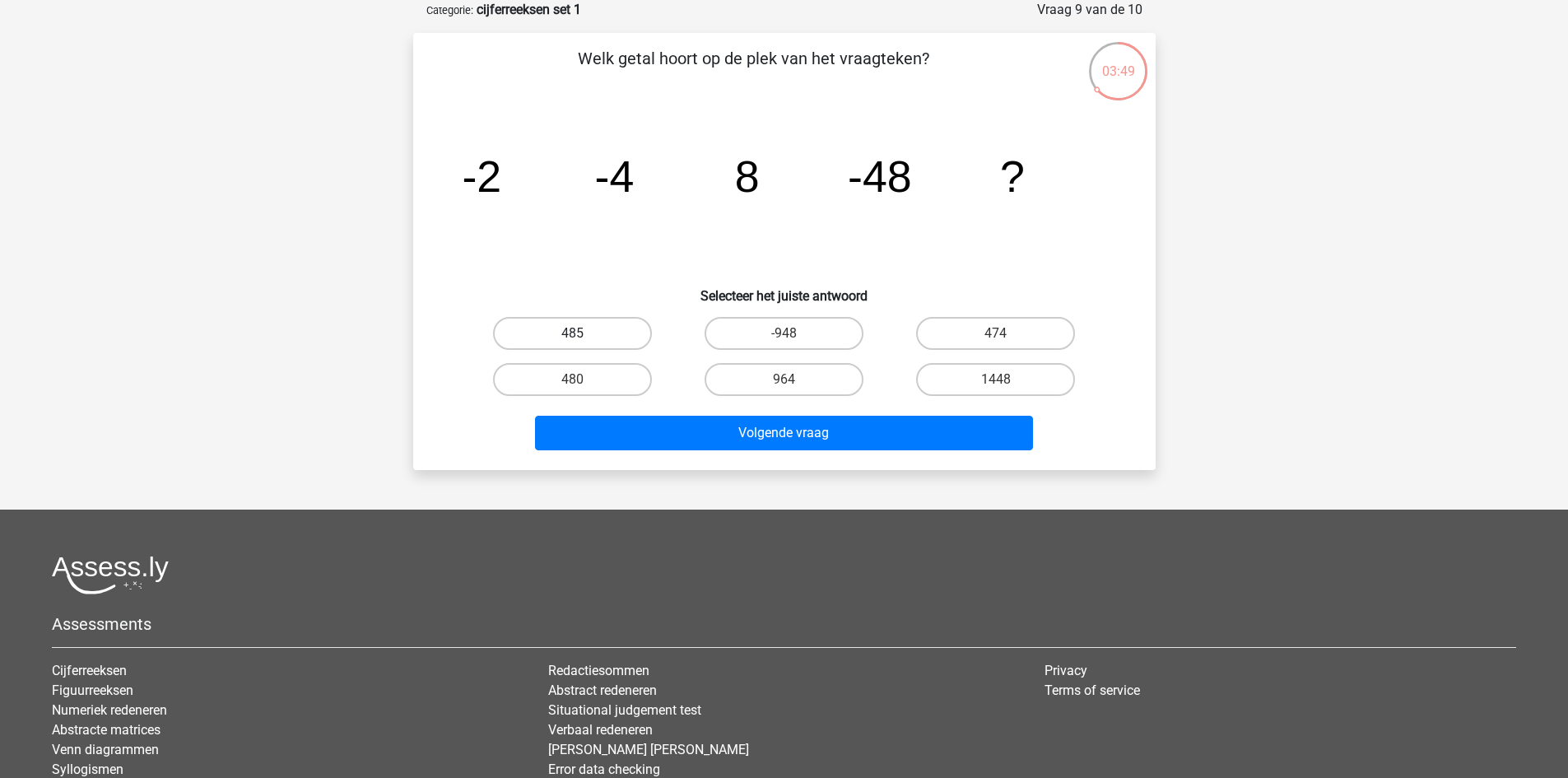
click at [607, 349] on label "485" at bounding box center [572, 333] width 159 height 33
click at [583, 344] on input "485" at bounding box center [578, 339] width 11 height 11
radio input "true"
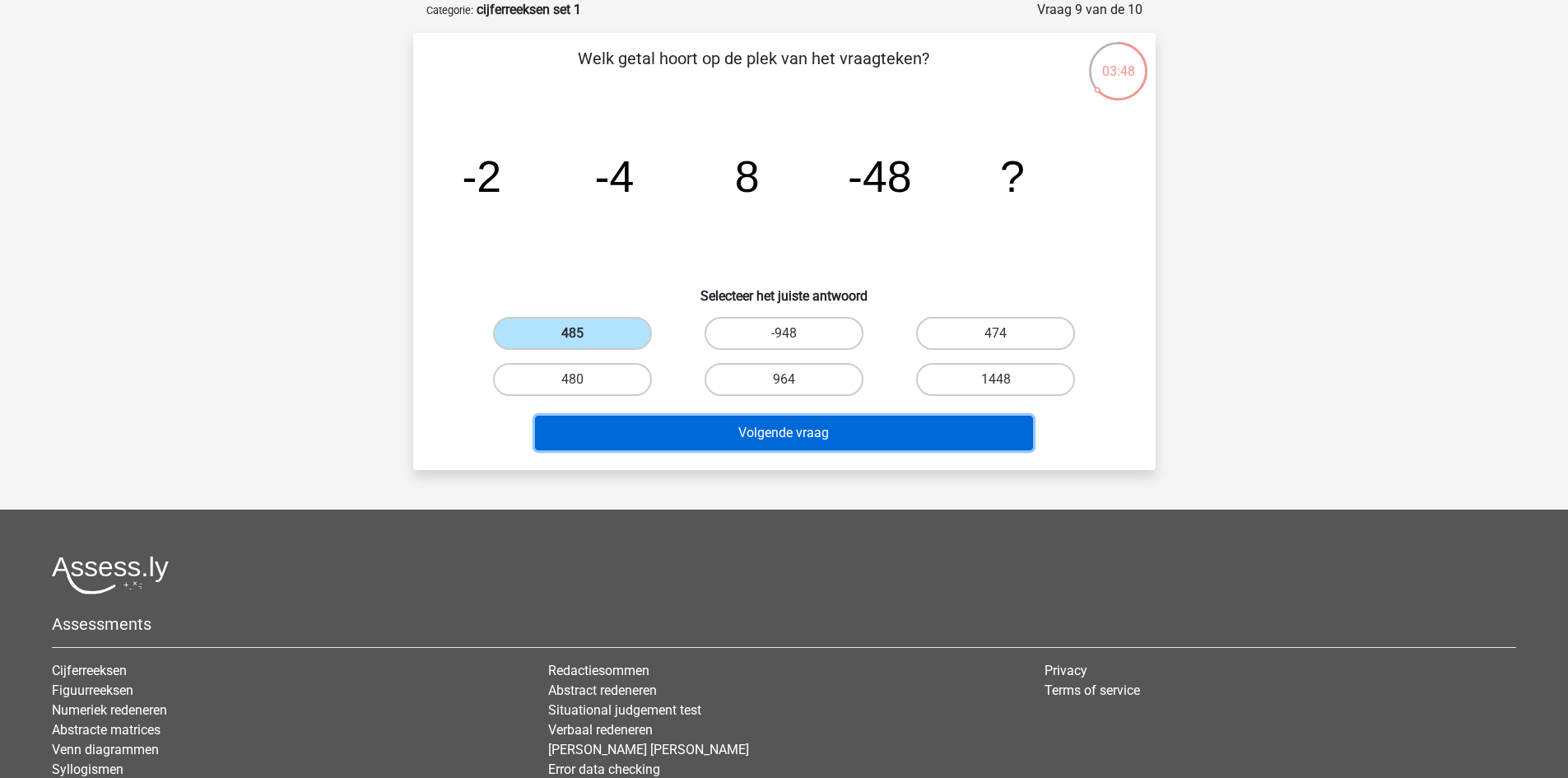
click at [667, 437] on button "Volgende vraag" at bounding box center [784, 433] width 498 height 35
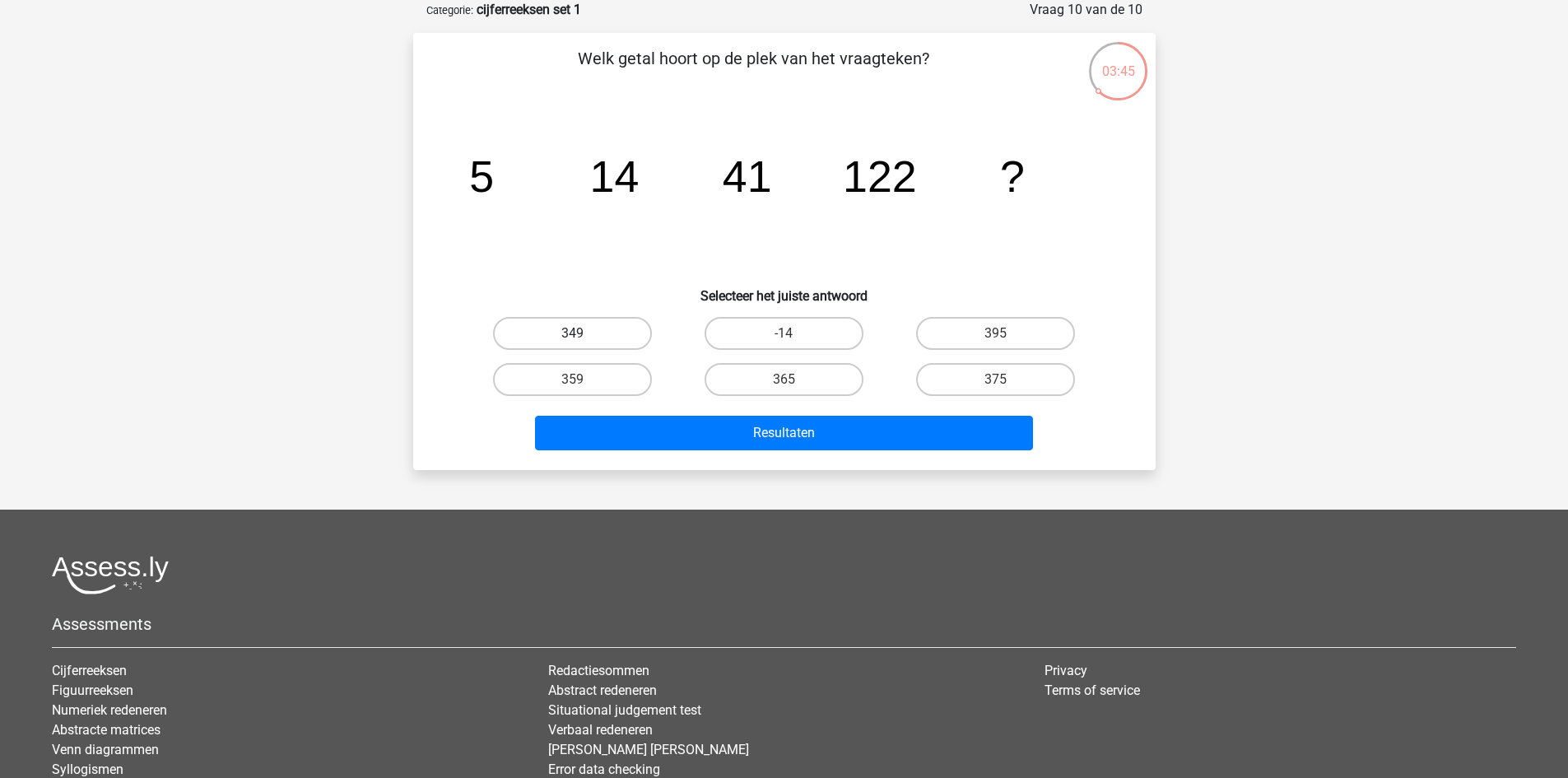
click at [624, 340] on label "349" at bounding box center [572, 333] width 159 height 33
click at [583, 340] on input "349" at bounding box center [578, 339] width 11 height 11
radio input "true"
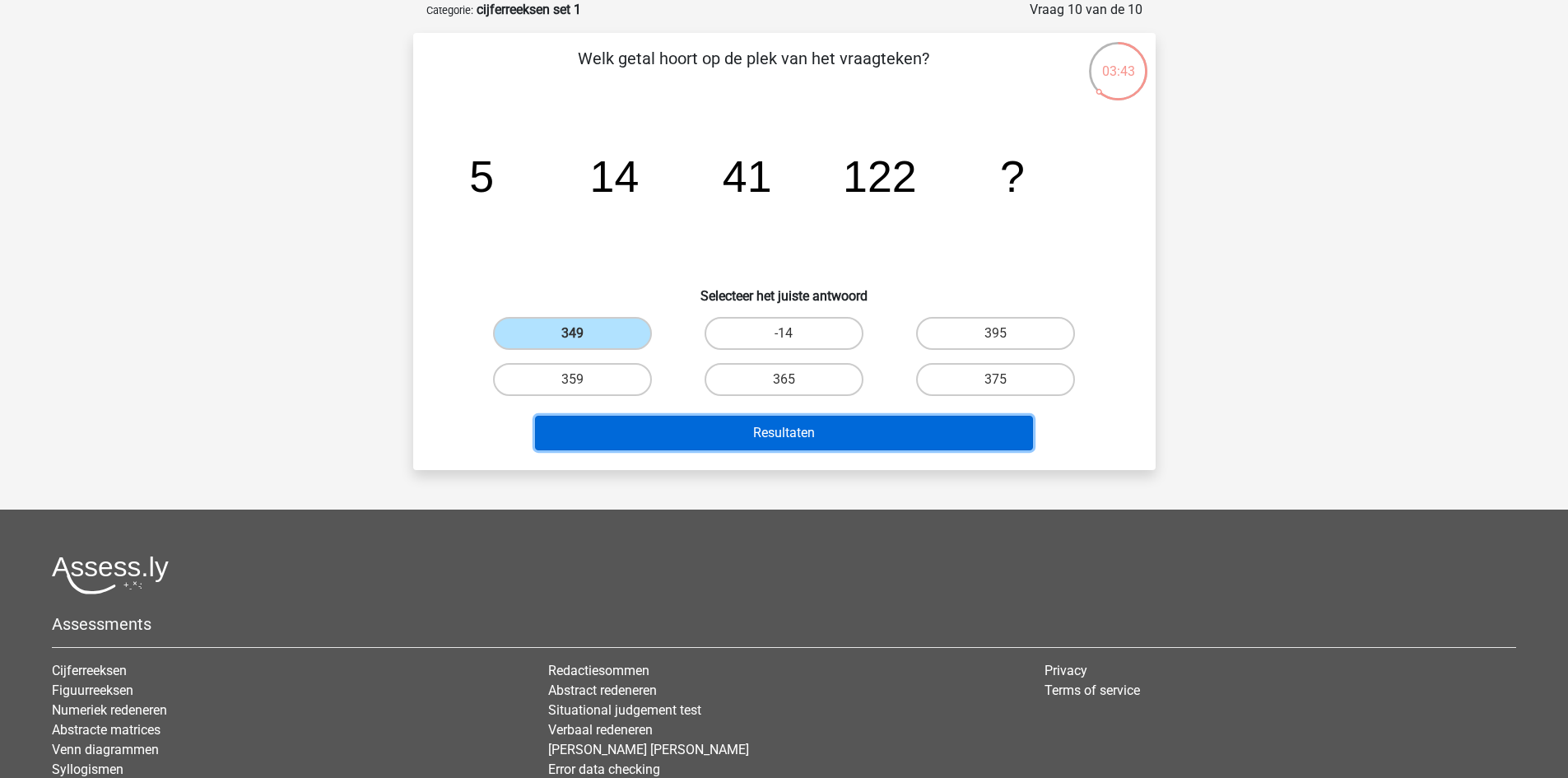
click at [851, 440] on button "Resultaten" at bounding box center [784, 433] width 498 height 35
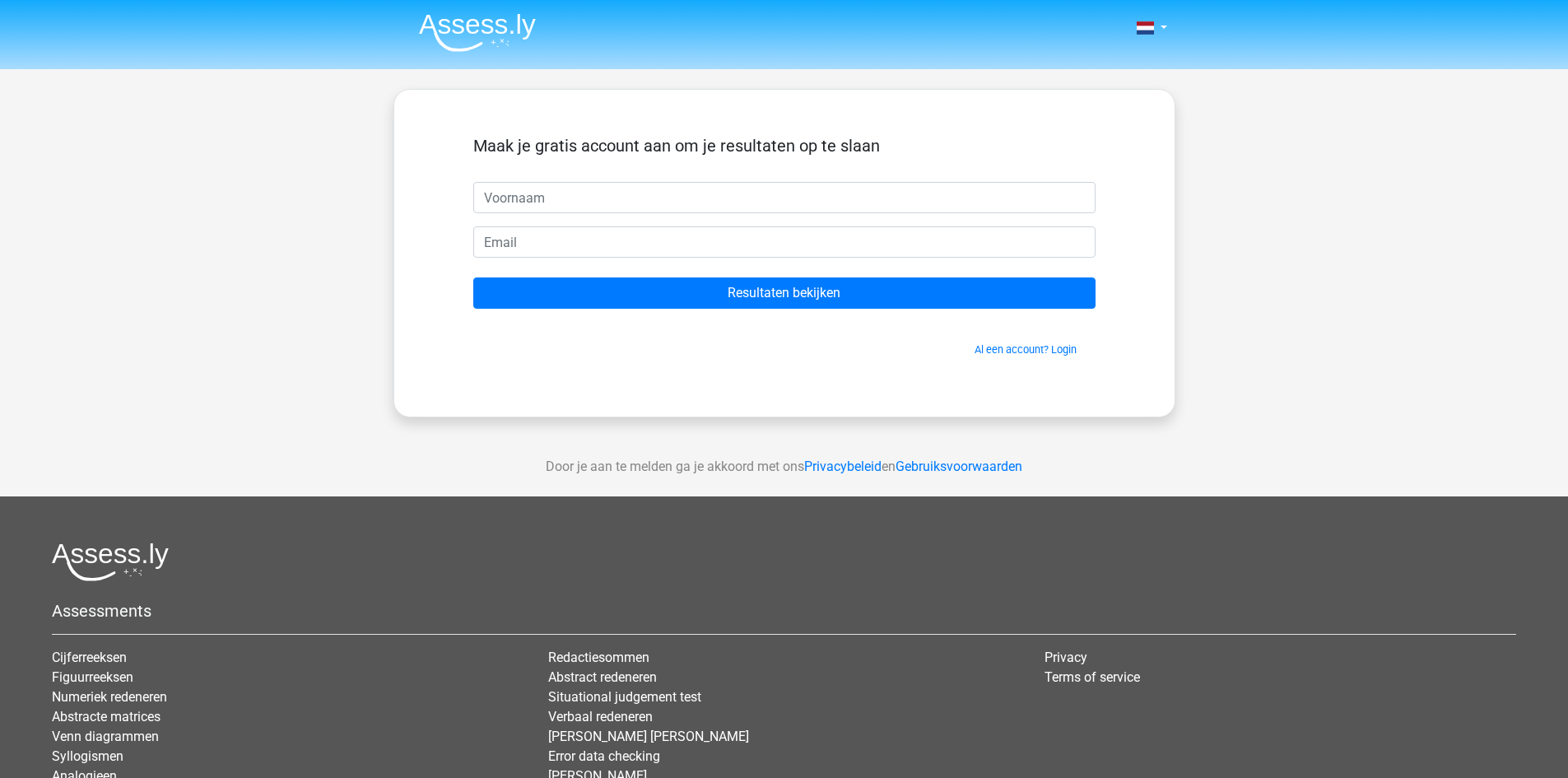
click at [509, 15] on img at bounding box center [477, 32] width 117 height 38
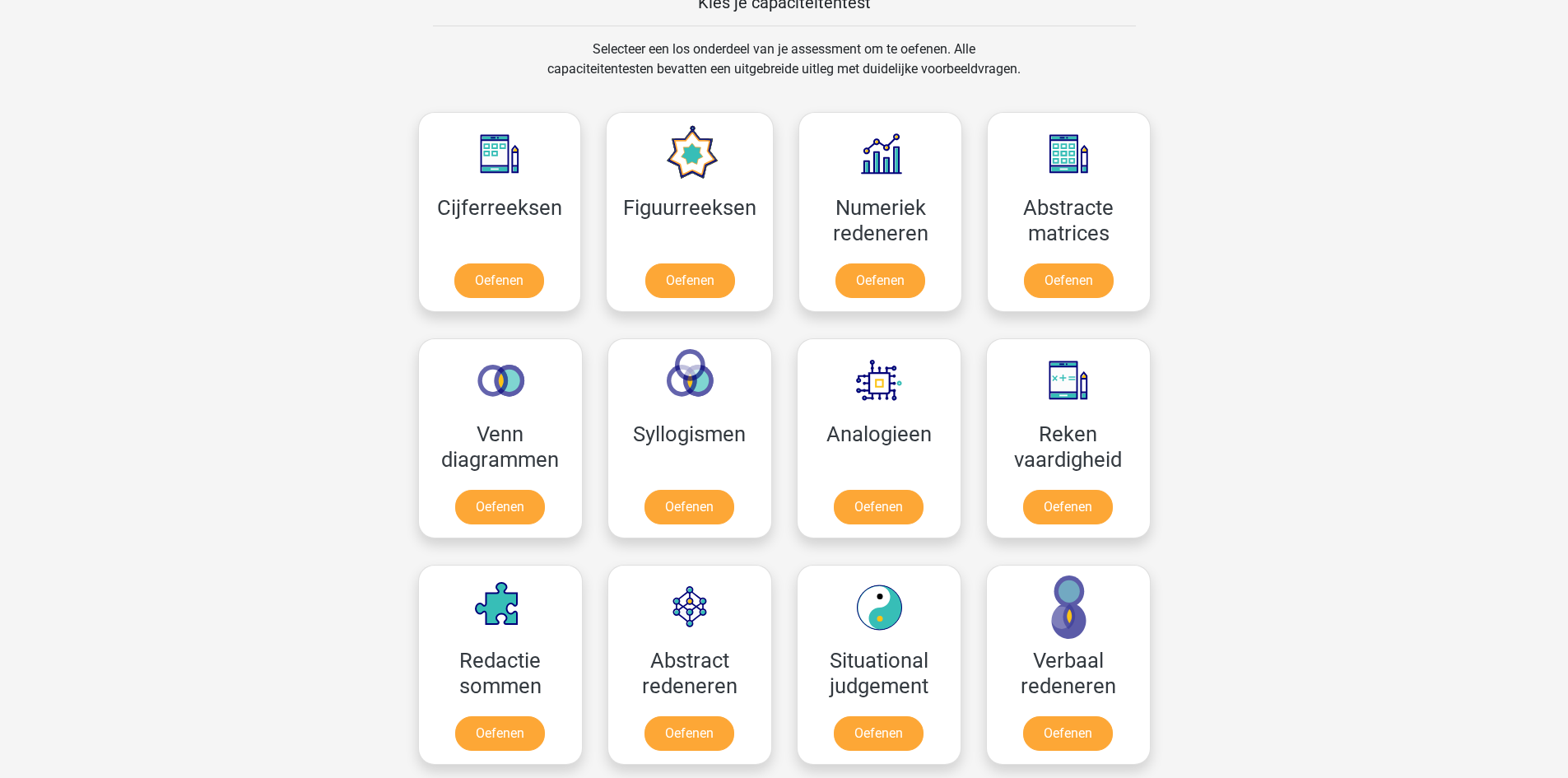
scroll to position [661, 0]
click at [526, 298] on link "Oefenen" at bounding box center [500, 283] width 94 height 36
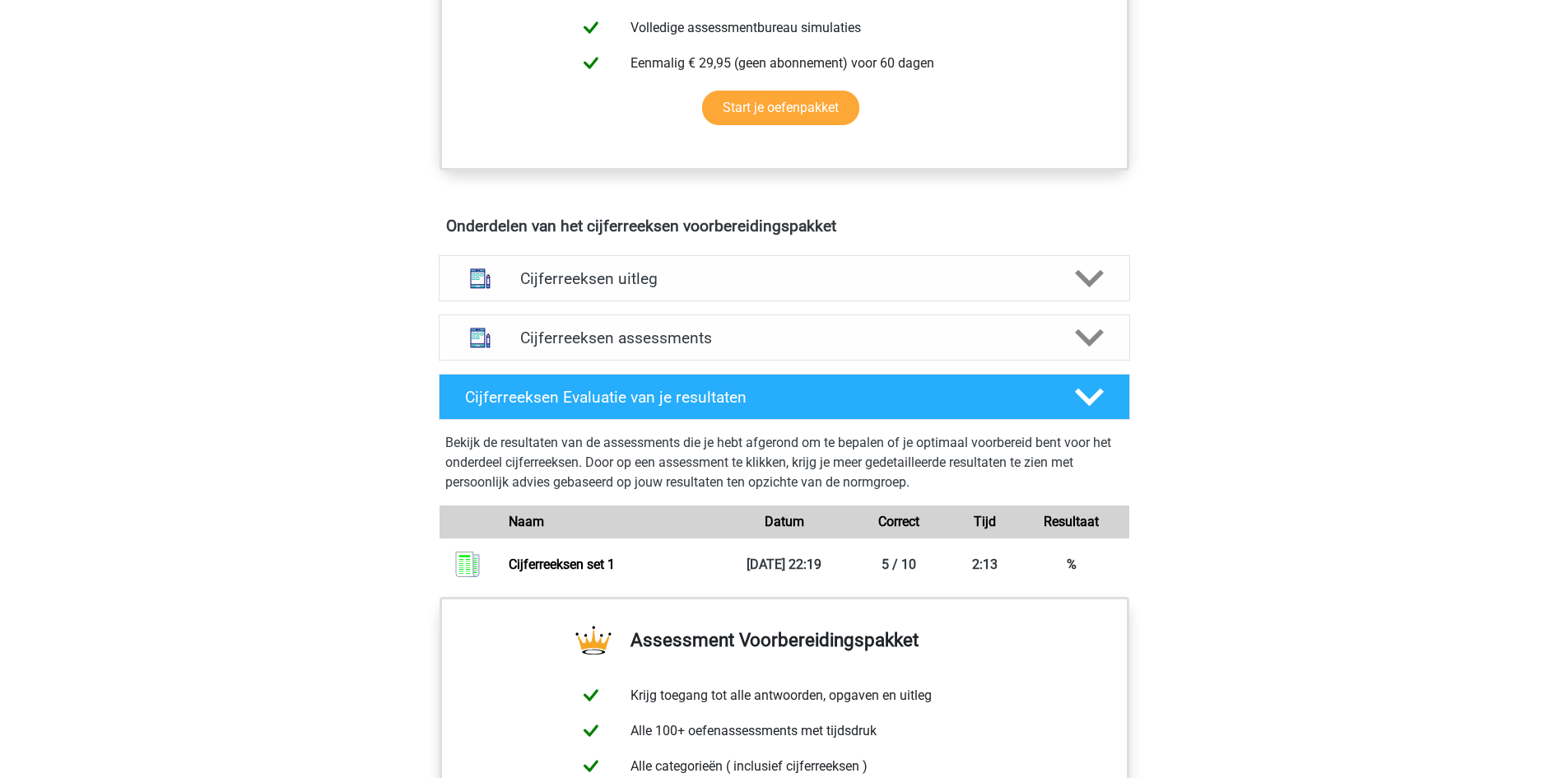
scroll to position [794, 0]
click at [526, 287] on h4 "Cijferreeksen uitleg" at bounding box center [784, 278] width 528 height 19
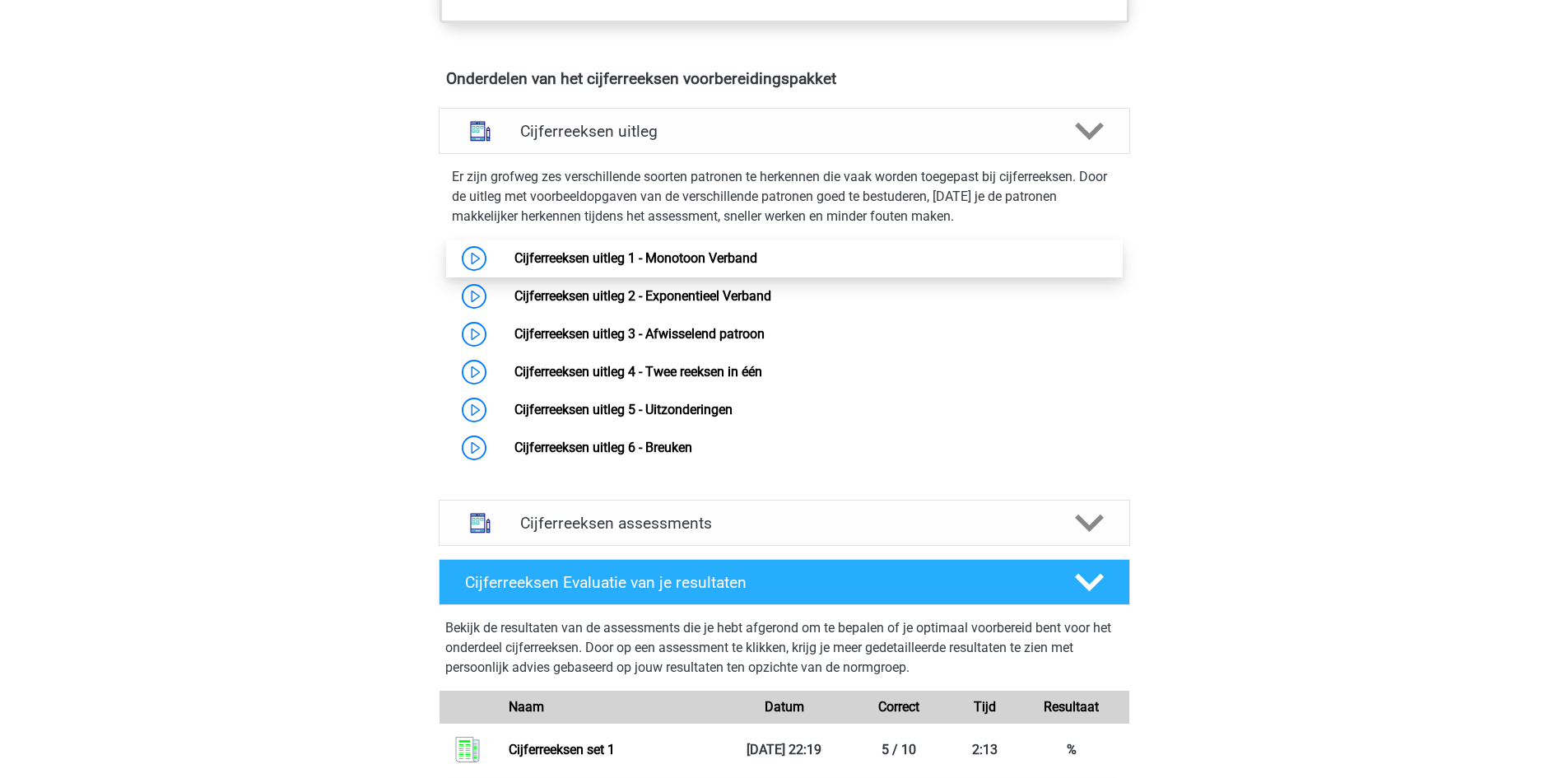
scroll to position [942, 0]
click at [514, 265] on link "Cijferreeksen uitleg 1 - Monotoon Verband" at bounding box center [636, 257] width 243 height 15
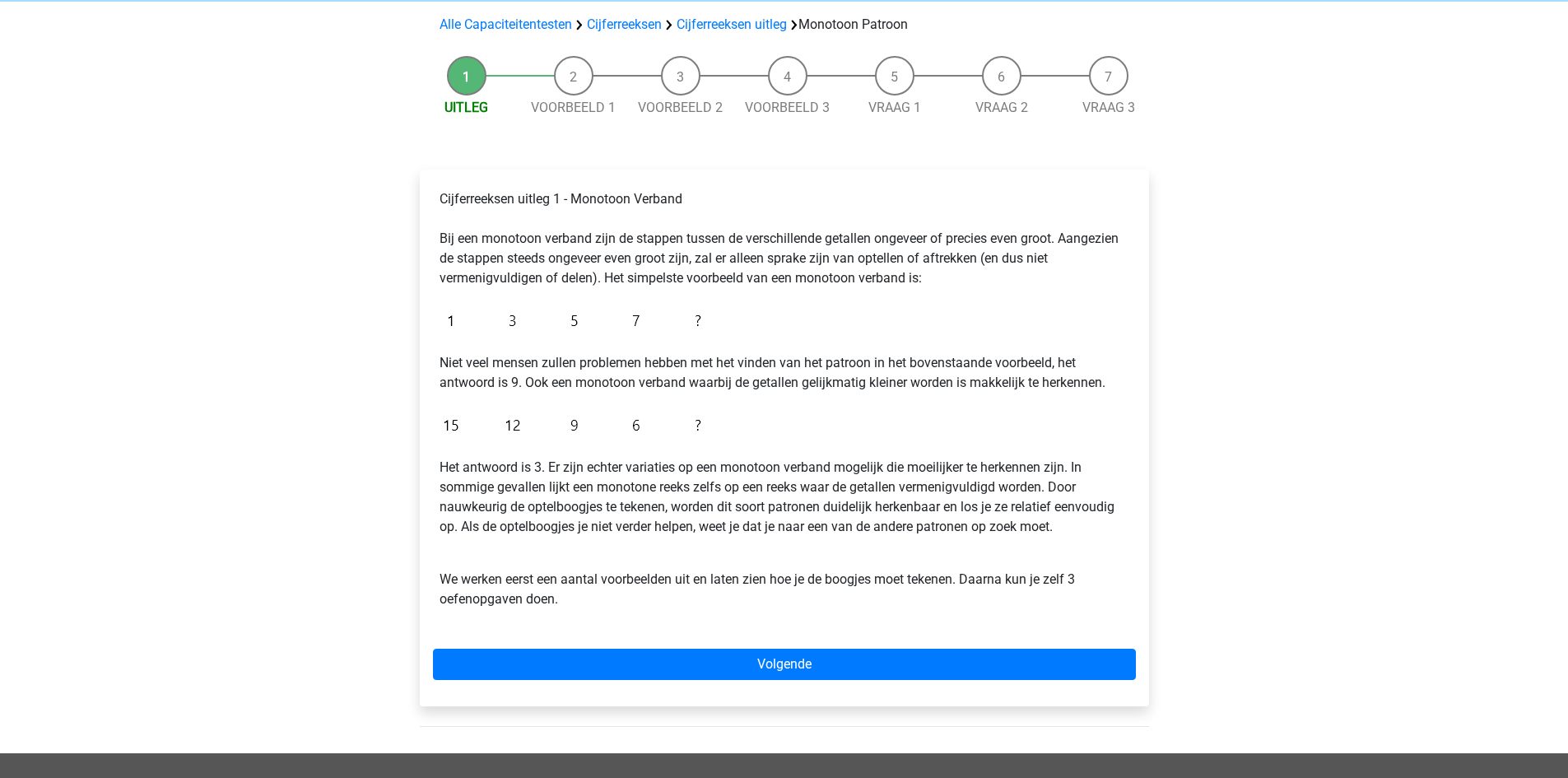
scroll to position [114, 0]
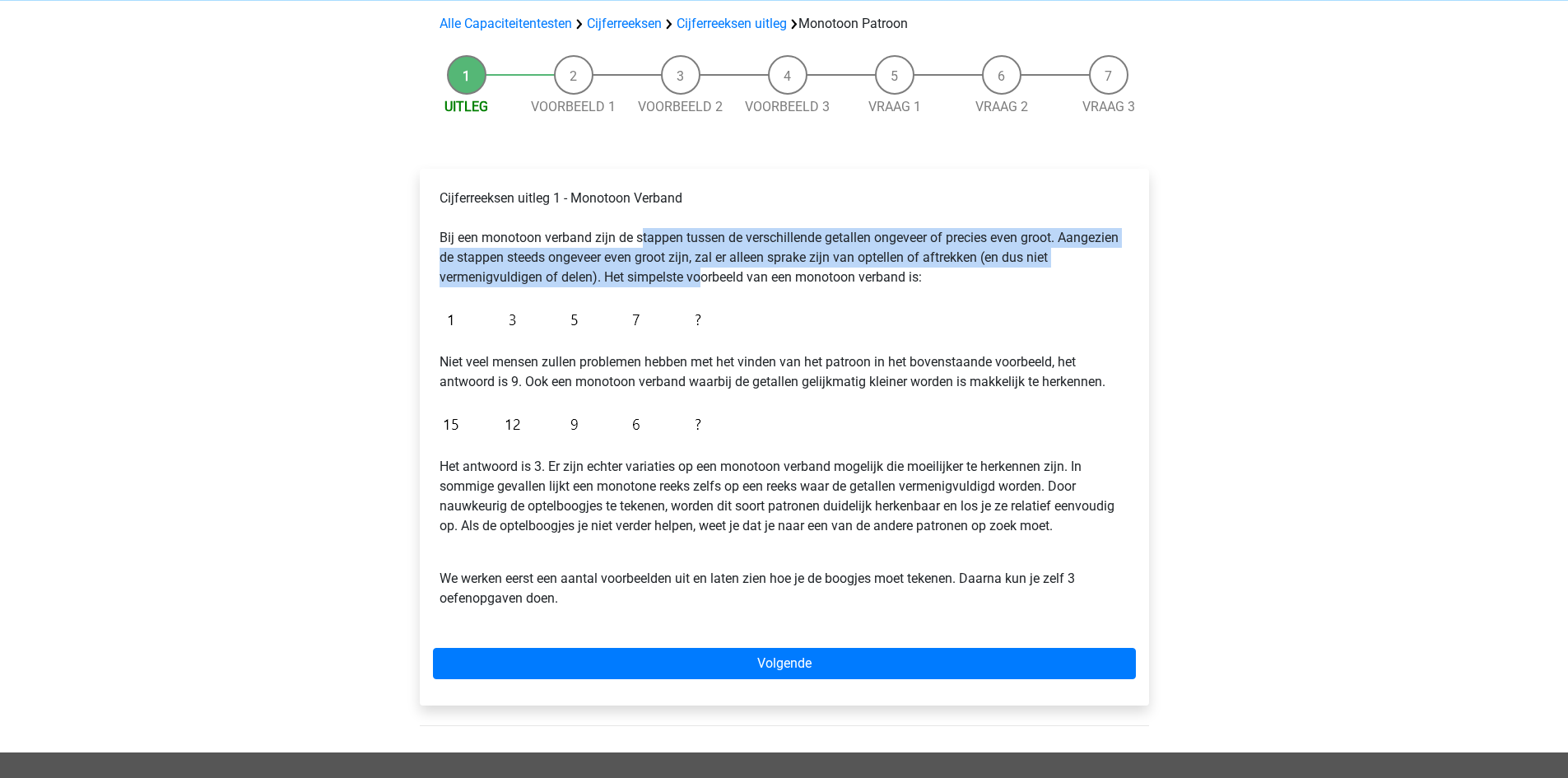
drag, startPoint x: 641, startPoint y: 240, endPoint x: 706, endPoint y: 285, distance: 79.1
click at [706, 285] on p "Cijferreeksen uitleg 1 - Monotoon Verband Bij een monotoon verband zijn de stap…" at bounding box center [784, 238] width 690 height 99
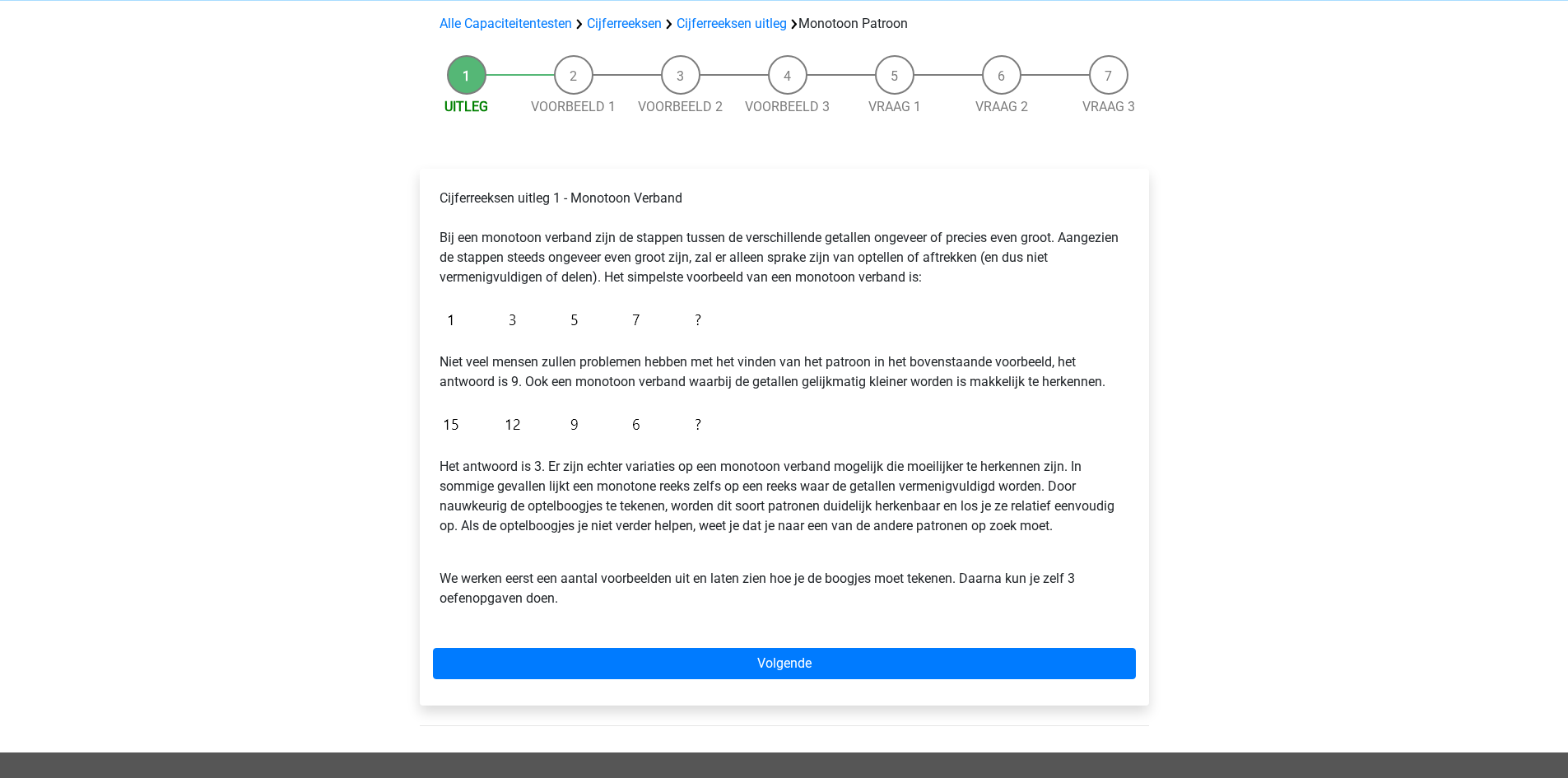
click at [591, 508] on p "Het antwoord is 3. Er zijn echter variaties op een monotoon verband mogelijk di…" at bounding box center [784, 496] width 690 height 79
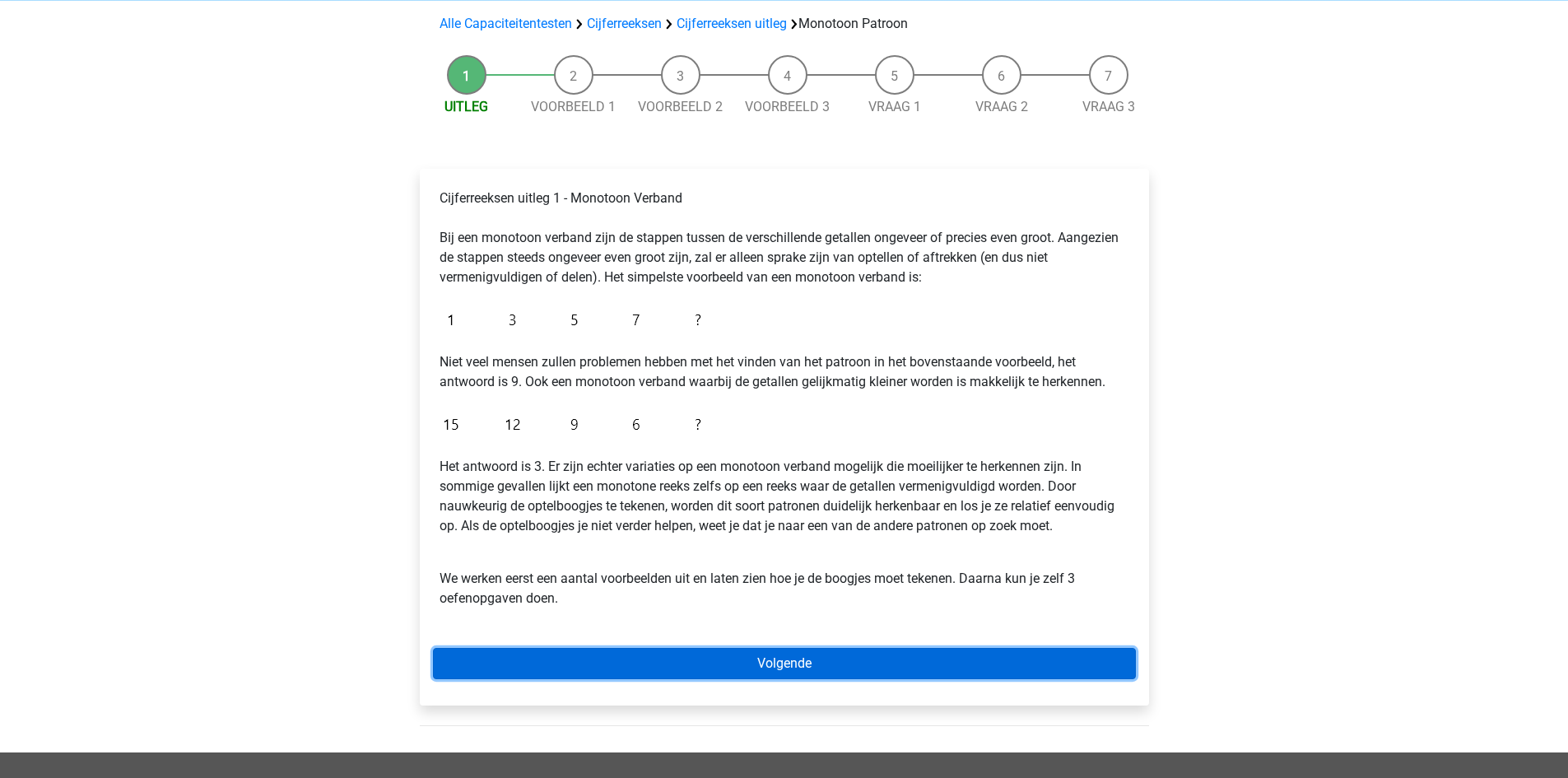
click at [620, 665] on link "Volgende" at bounding box center [784, 663] width 703 height 32
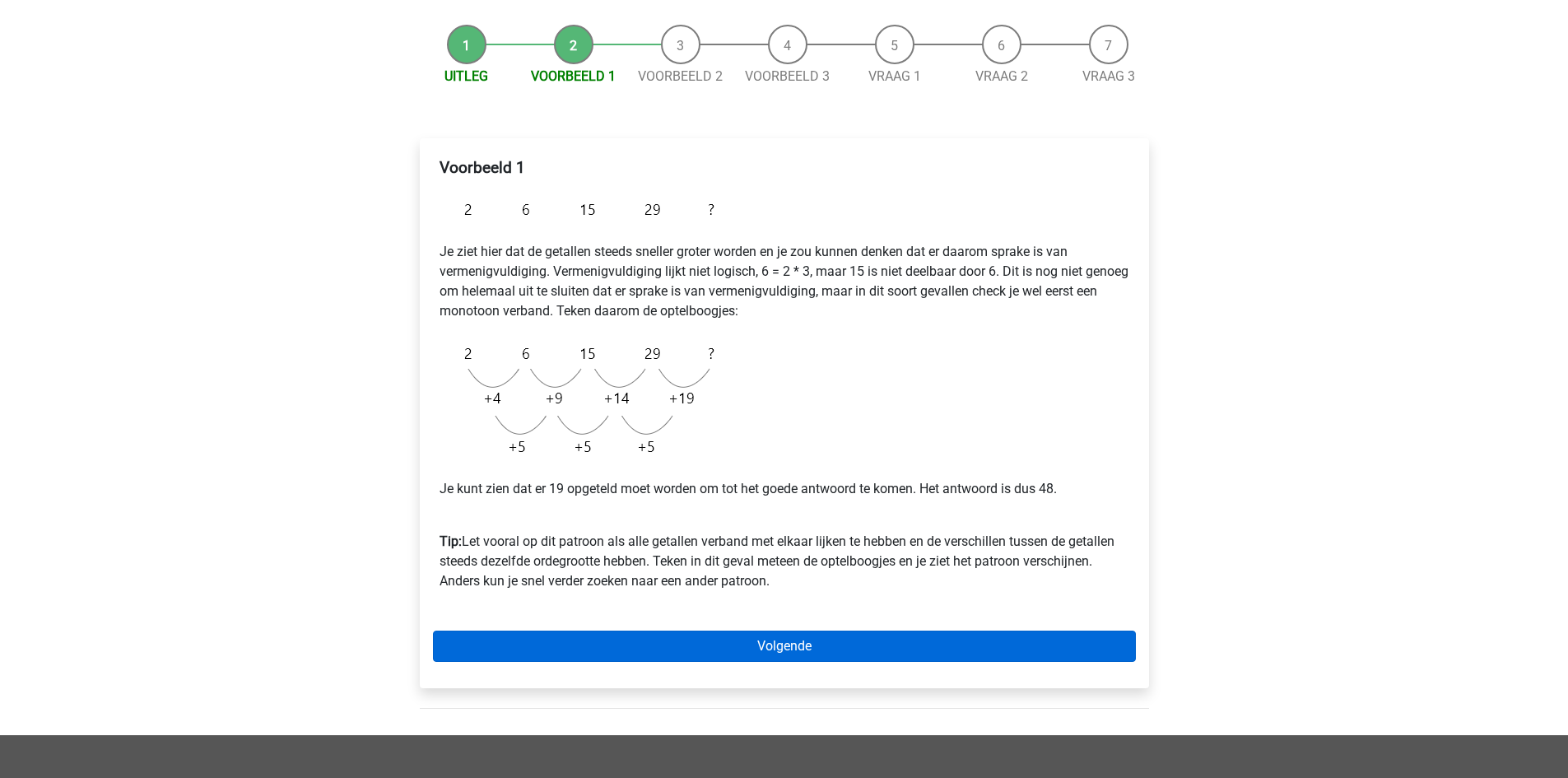
scroll to position [144, 0]
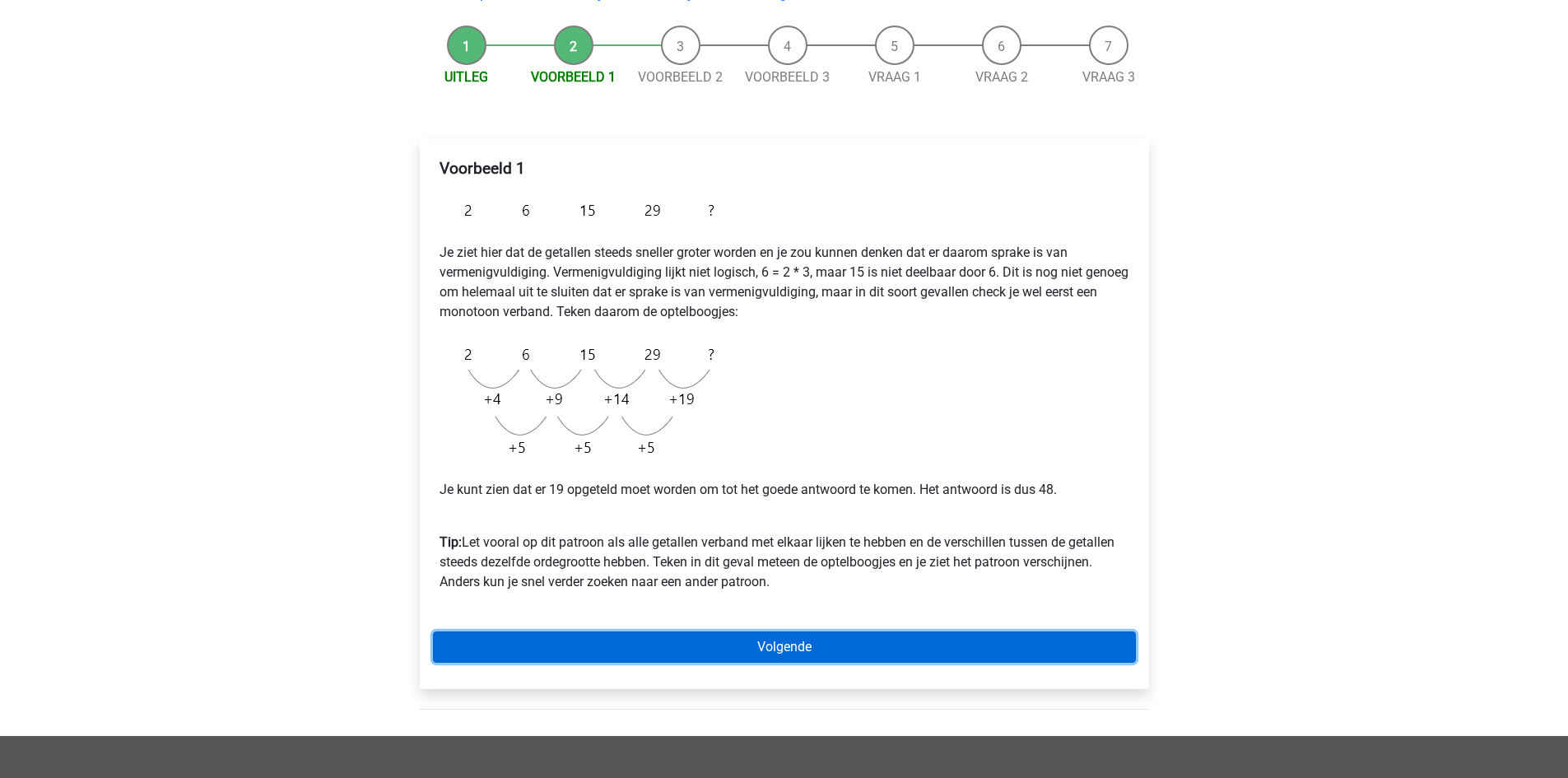
click at [651, 655] on link "Volgende" at bounding box center [784, 647] width 703 height 32
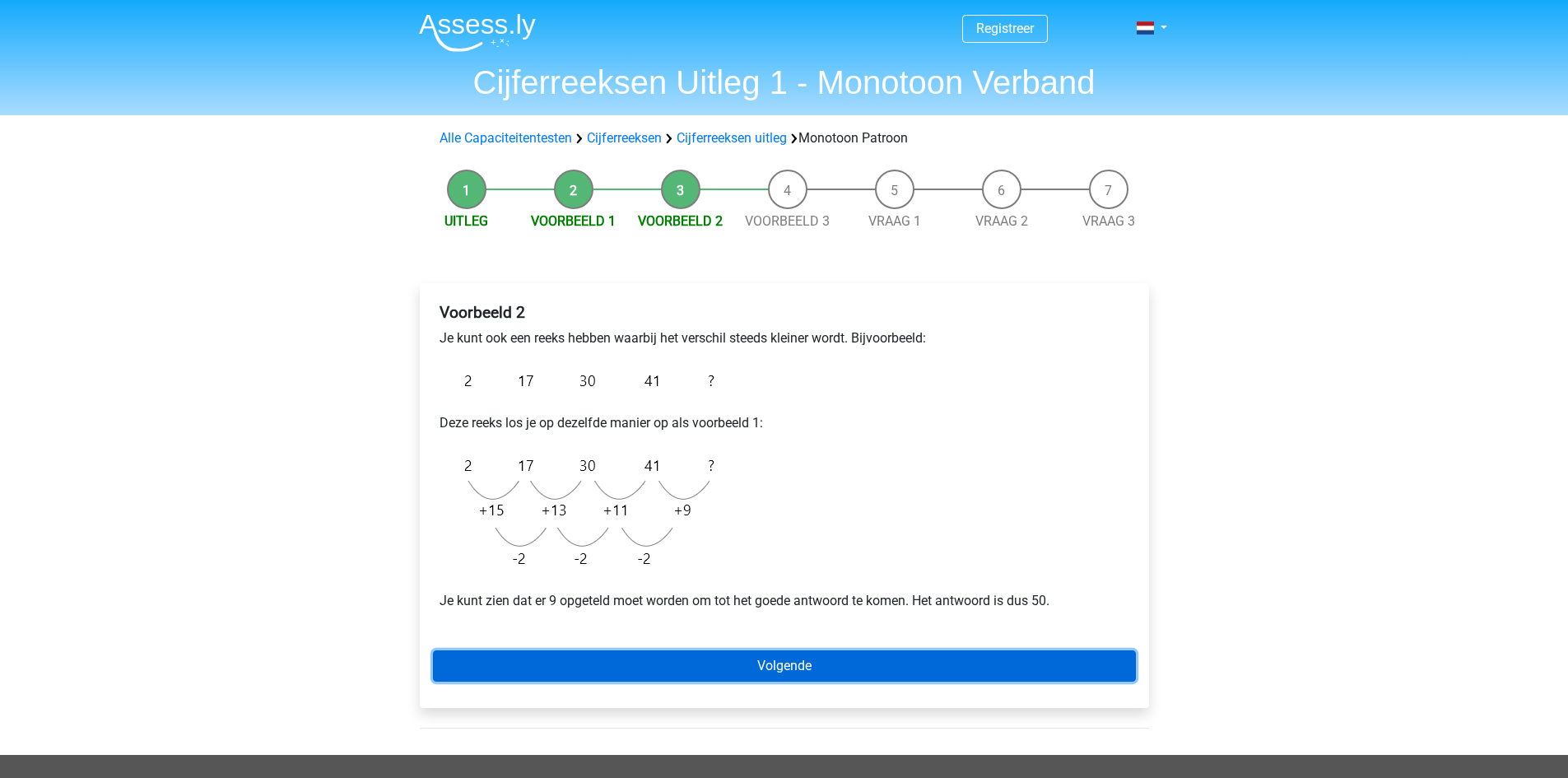
click at [651, 655] on link "Volgende" at bounding box center [784, 665] width 703 height 32
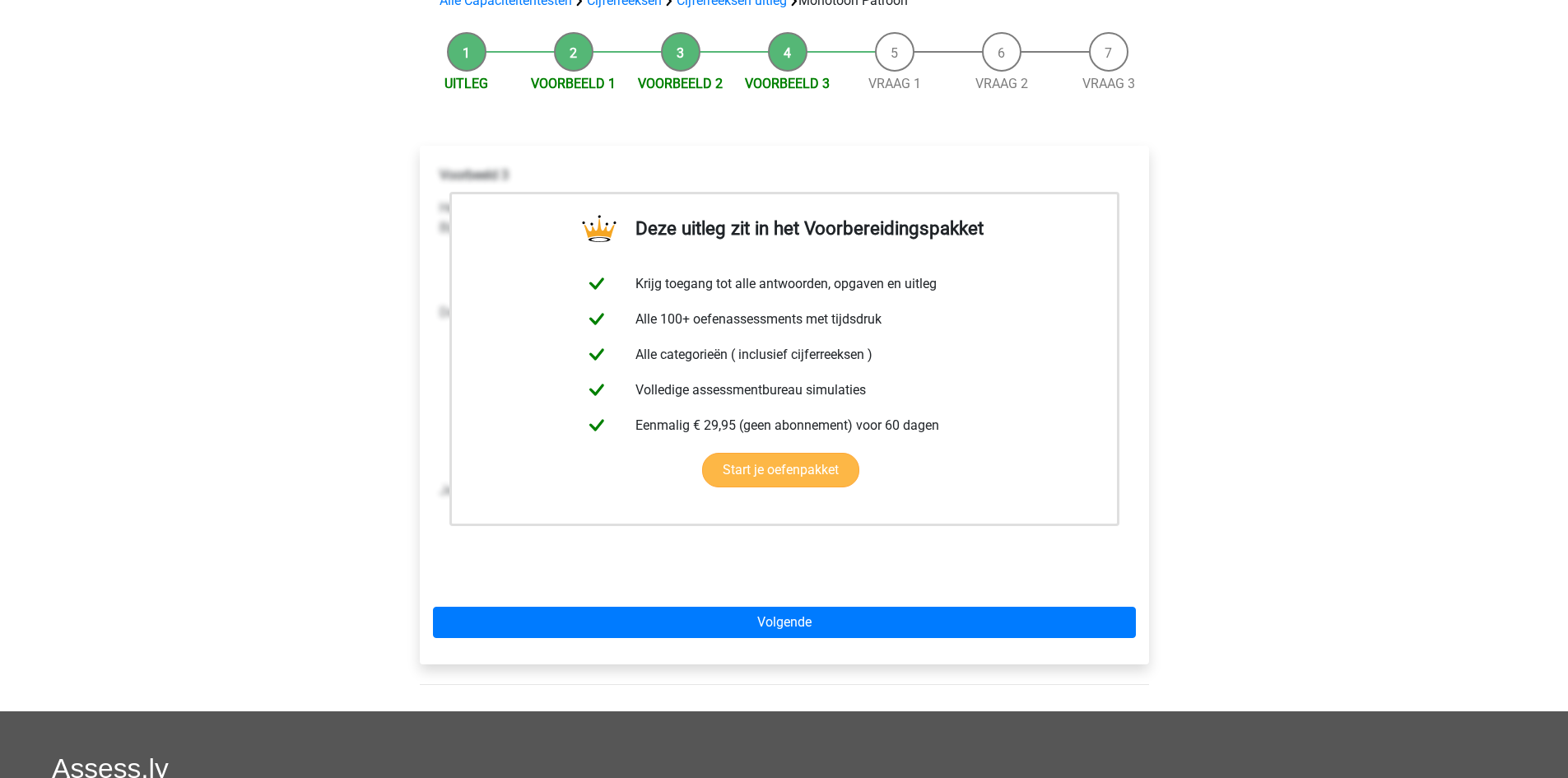
scroll to position [138, 0]
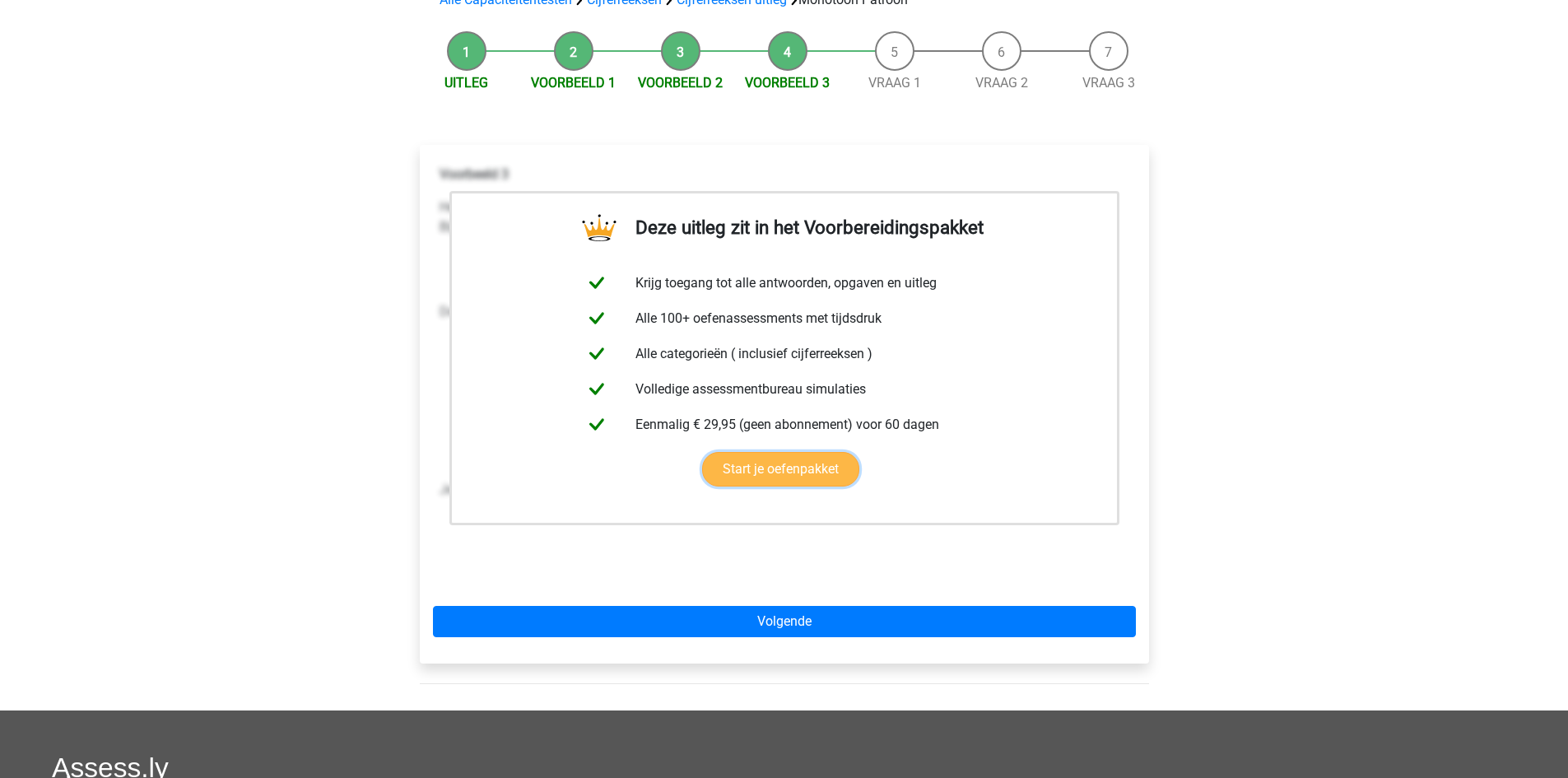
click at [787, 463] on link "Start je oefenpakket" at bounding box center [781, 469] width 157 height 35
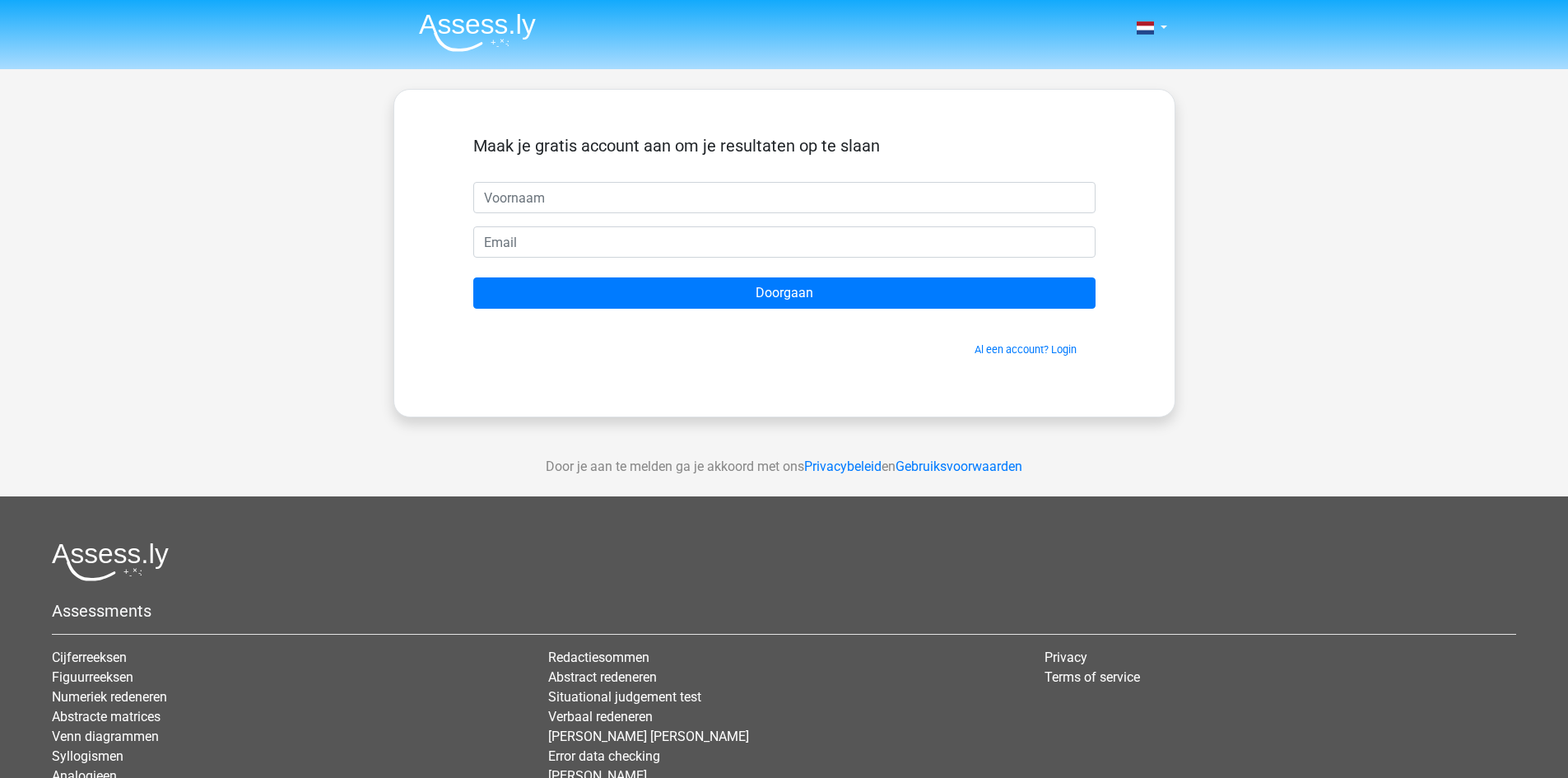
click at [746, 178] on div "Maak je gratis account aan om je resultaten op te slaan" at bounding box center [784, 159] width 622 height 46
